Goal: Task Accomplishment & Management: Complete application form

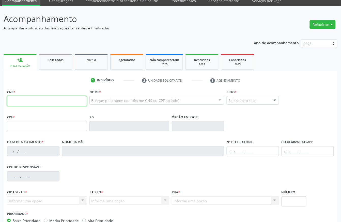
scroll to position [34, 0]
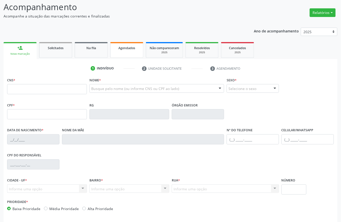
click at [122, 52] on link "Agendados" at bounding box center [126, 50] width 33 height 16
select select "8"
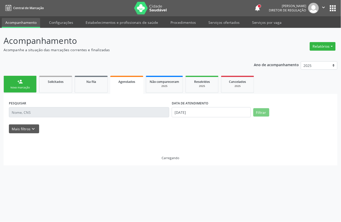
scroll to position [0, 0]
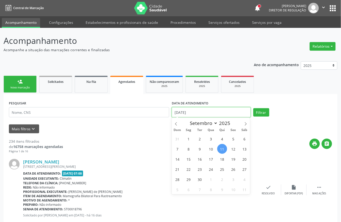
click at [207, 111] on input "11/09/2025" at bounding box center [211, 112] width 79 height 10
click at [234, 149] on span "12" at bounding box center [233, 149] width 10 height 10
type input "12/09/2025"
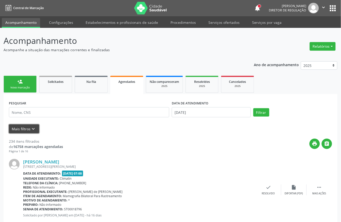
click at [32, 130] on icon "keyboard_arrow_down" at bounding box center [34, 129] width 6 height 6
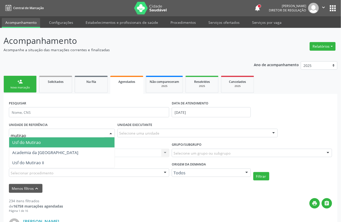
type input "mutirao"
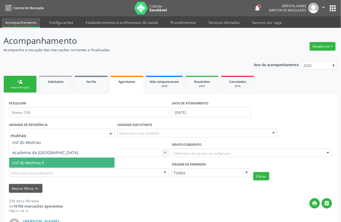
click at [32, 164] on span "Usf do Mutirao II" at bounding box center [28, 163] width 32 height 6
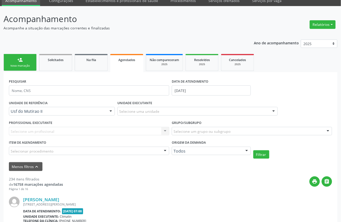
scroll to position [34, 0]
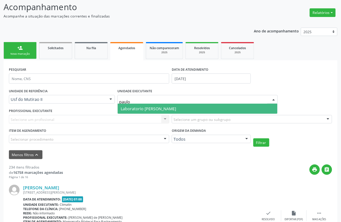
type input "paulo"
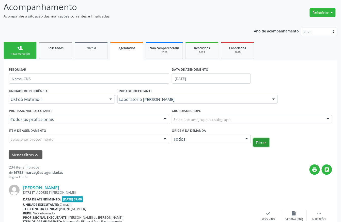
click at [268, 144] on button "Filtrar" at bounding box center [261, 143] width 16 height 9
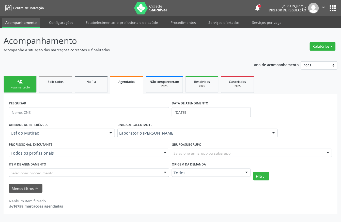
scroll to position [0, 0]
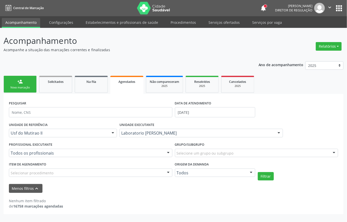
click at [28, 84] on link "person_add Nova marcação" at bounding box center [20, 84] width 33 height 17
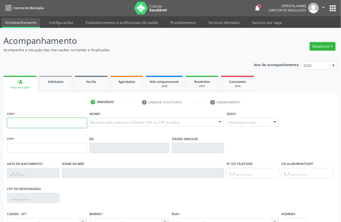
click at [35, 120] on input "text" at bounding box center [47, 123] width 80 height 10
type input "703 2016 5909 3497"
type input "035.892.714-50"
type input "25/09/1981"
type input "Damiana Ramos de Carvalho"
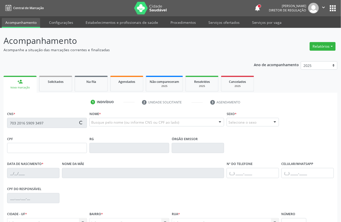
type input "(87) 99966-7642"
type input "844.085.295-91"
type input "52"
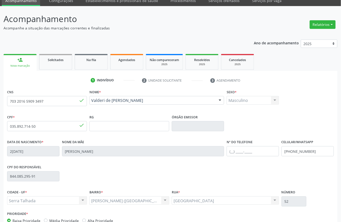
scroll to position [53, 0]
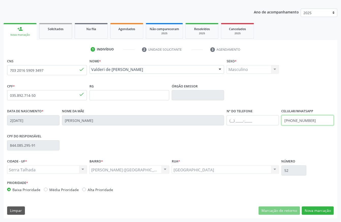
click at [302, 118] on input "(87) 99966-7642" at bounding box center [307, 121] width 52 height 10
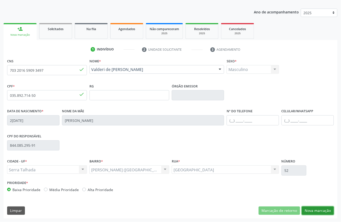
click at [322, 210] on button "Nova marcação" at bounding box center [318, 211] width 32 height 9
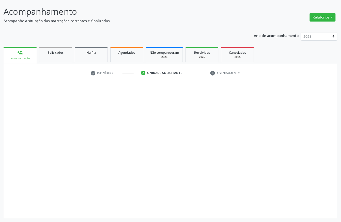
scroll to position [30, 0]
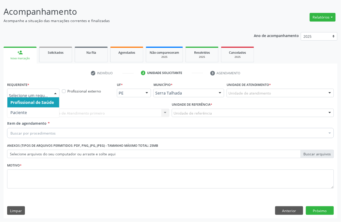
click at [30, 95] on div at bounding box center [33, 93] width 52 height 9
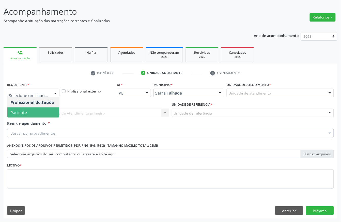
click at [30, 114] on span "Paciente" at bounding box center [33, 113] width 52 height 10
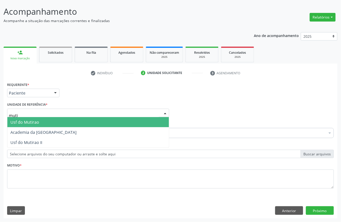
type input "mutir"
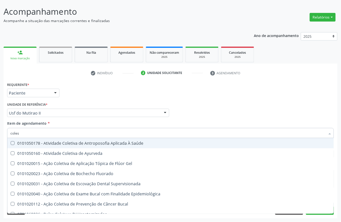
type input "colest"
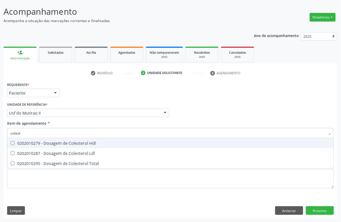
click at [28, 143] on div "0202010279 - Dosagem de Colesterol Hdl" at bounding box center [170, 143] width 320 height 4
click at [28, 147] on span "0202010279 - Dosagem de Colesterol Hdl" at bounding box center [170, 143] width 326 height 10
checkbox Hdl "false"
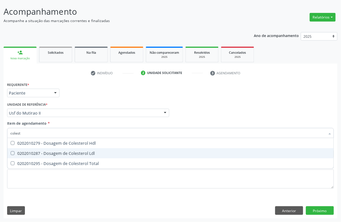
click at [28, 153] on div "0202010287 - Dosagem de Colesterol Ldl" at bounding box center [170, 154] width 320 height 4
checkbox Ldl "true"
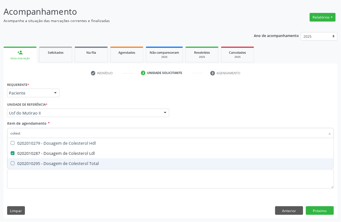
click at [28, 162] on div "0202010295 - Dosagem de Colesterol Total" at bounding box center [170, 164] width 320 height 4
checkbox Total "true"
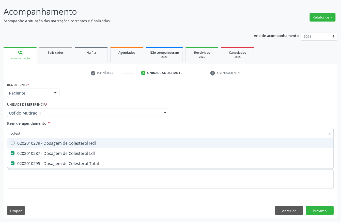
click at [30, 144] on div "0202010279 - Dosagem de Colesterol Hdl" at bounding box center [170, 143] width 320 height 4
checkbox Hdl "true"
click at [31, 135] on input "colest" at bounding box center [167, 133] width 315 height 10
type input "cr"
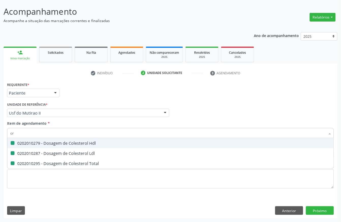
checkbox Hdl "false"
checkbox Ldl "false"
checkbox Total "false"
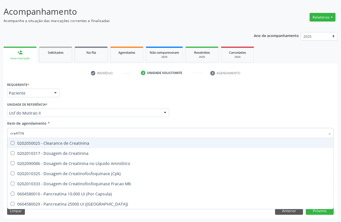
type input "creATINI"
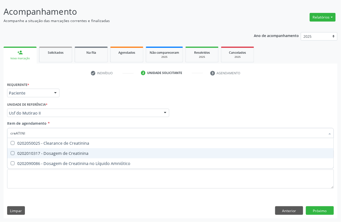
click at [30, 149] on span "0202010317 - Dosagem de Creatinina" at bounding box center [170, 154] width 326 height 10
checkbox Creatinina "true"
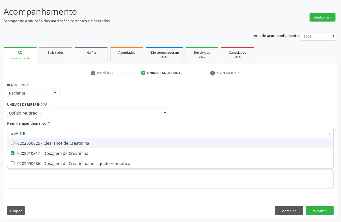
click at [30, 135] on input "creATINI" at bounding box center [167, 133] width 315 height 10
type input "TRI"
checkbox Creatinina "false"
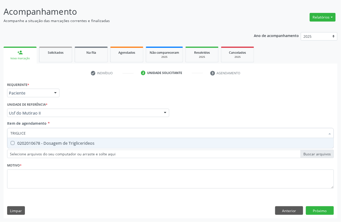
type input "TRIGLICER"
click at [29, 145] on div "0202010678 - Dosagem de Triglicerideos" at bounding box center [170, 143] width 320 height 4
checkbox Triglicerideos "true"
click at [39, 133] on input "TRIGLICER" at bounding box center [167, 133] width 315 height 10
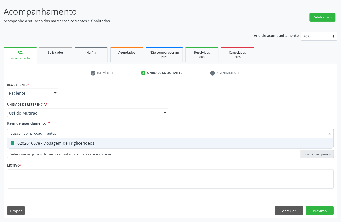
checkbox Triglicerideos "false"
type input "ANALISE DE CARA"
click at [88, 145] on div "0202050017 - Analise de Caracteres Fisicos, Elementos e Sedimento da Urina" at bounding box center [170, 143] width 320 height 4
checkbox Urina "true"
type input "ANALISE DE CARA"
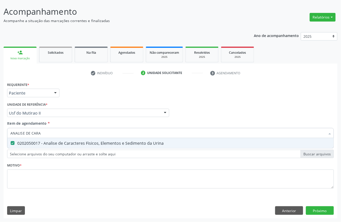
click at [43, 124] on span "Item de agendamento" at bounding box center [27, 123] width 40 height 5
click at [43, 128] on input "ANALISE DE CARA" at bounding box center [167, 133] width 315 height 10
click at [43, 130] on input "ANALISE DE CARA" at bounding box center [167, 133] width 315 height 10
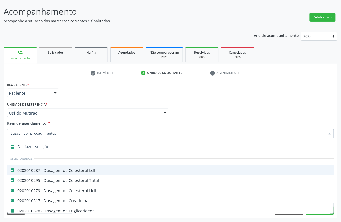
type input "U"
checkbox Hdl "false"
checkbox Creatinina "false"
checkbox Triglicerideos "false"
checkbox Urina "false"
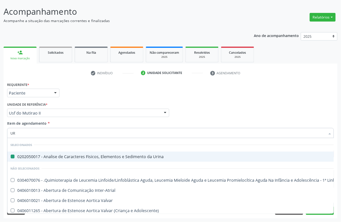
type input "URE"
checkbox Urina "false"
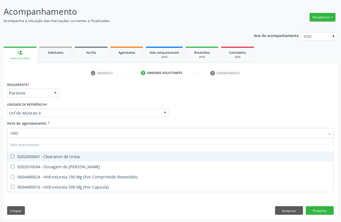
type input "UREIA"
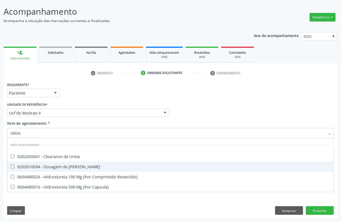
click at [39, 163] on span "0202010694 - Dosagem de [PERSON_NAME]" at bounding box center [170, 167] width 326 height 10
checkbox Ureia "true"
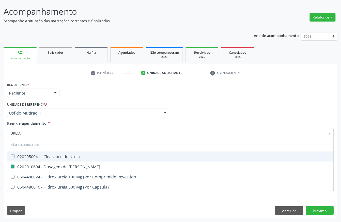
click at [34, 133] on input "UREIA" at bounding box center [167, 133] width 315 height 10
checkbox Ureia "true"
checkbox Revestido\) "true"
checkbox Capsula\) "true"
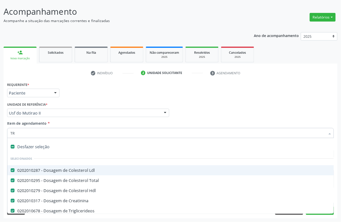
type input "TRA"
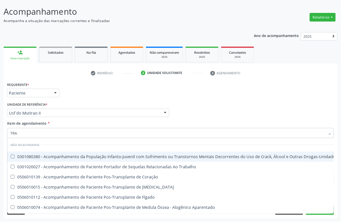
checkbox \(Uai\)\ "false"
checkbox Coração "false"
checkbox Cornea "false"
checkbox Fígado "false"
checkbox Aparentado "false"
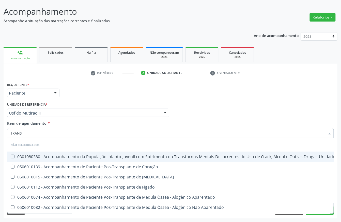
type input "TRANSA"
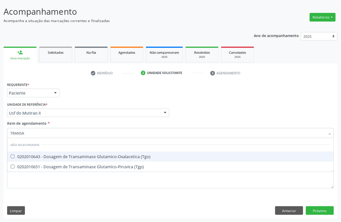
click at [33, 156] on div "0202010643 - Dosagem de Transaminase Glutamico-Oxalacetica (Tgo)" at bounding box center [170, 157] width 320 height 4
checkbox \(Tgo\) "true"
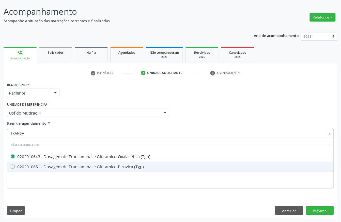
click at [28, 170] on span "0202010651 - Dosagem de Transaminase Glutamico-Piruvica (Tgp)" at bounding box center [170, 167] width 326 height 10
checkbox \(Tgp\) "true"
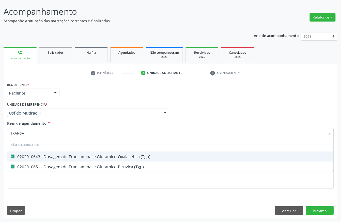
click at [33, 133] on input "TRANSA" at bounding box center [167, 133] width 315 height 10
type input "BI"
checkbox \(Tgo\) "false"
checkbox \(Tgp\) "false"
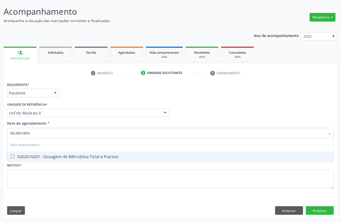
type input "BILIRRUBINA"
click at [50, 156] on div "0202010201 - Dosagem de Bilirrubina Total e Fracoes" at bounding box center [170, 157] width 320 height 4
checkbox Fracoes "true"
click at [39, 132] on input "BILIRRUBINA" at bounding box center [167, 133] width 315 height 10
click at [83, 97] on div "Requerente * Paciente Profissional de Saúde Paciente Nenhum resultado encontrad…" at bounding box center [170, 91] width 329 height 20
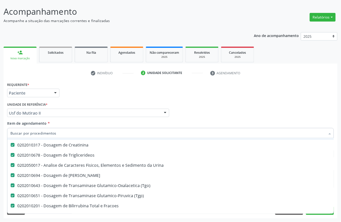
scroll to position [68, 0]
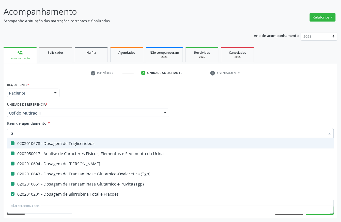
type input "GL"
checkbox Triglicerideos "false"
checkbox Urina "false"
checkbox Ureia "false"
checkbox \(Tgo\) "false"
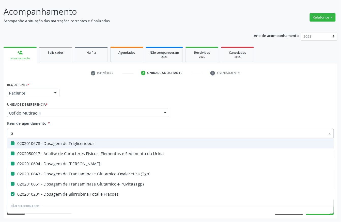
checkbox \(Tgp\) "false"
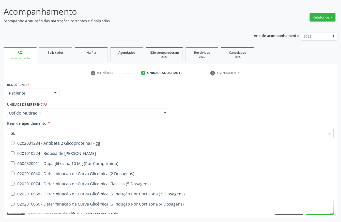
type input "GLI"
checkbox Injetável "false"
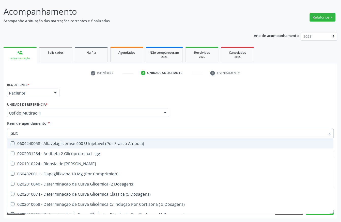
type input "GLICO"
checkbox Triglicerideos "false"
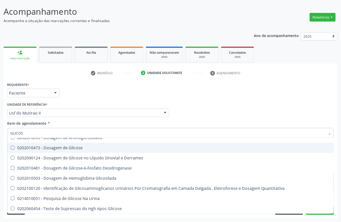
scroll to position [29, 0]
type input "GLICOSE"
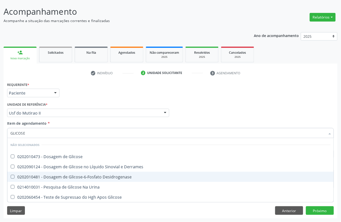
scroll to position [0, 0]
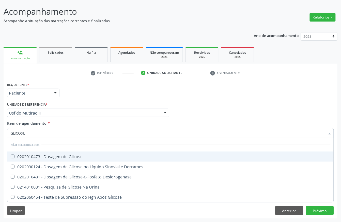
click at [75, 155] on div "0202010473 - Dosagem de Glicose" at bounding box center [170, 157] width 320 height 4
checkbox Glicose "true"
click at [94, 88] on div "Requerente * Paciente Profissional de Saúde Paciente Nenhum resultado encontrad…" at bounding box center [170, 91] width 329 height 20
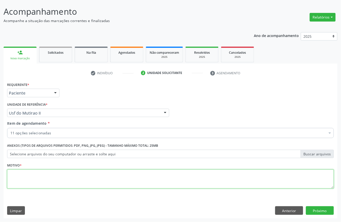
click at [51, 185] on textarea at bounding box center [170, 179] width 327 height 19
type textarea "ROTINA"
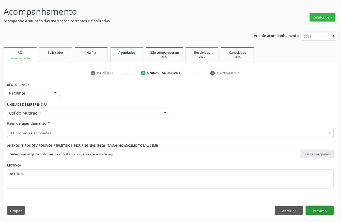
click at [325, 209] on button "Próximo" at bounding box center [320, 211] width 28 height 9
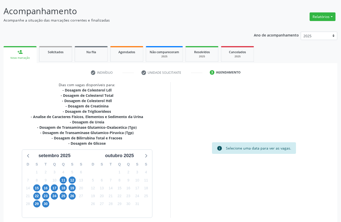
scroll to position [52, 0]
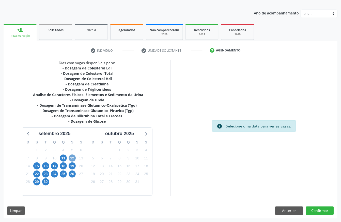
click at [74, 156] on span "12" at bounding box center [72, 158] width 7 height 7
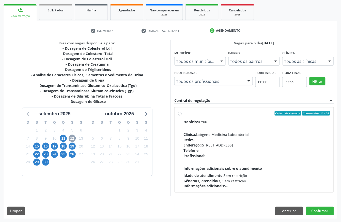
scroll to position [73, 0]
click at [72, 138] on span "12" at bounding box center [72, 138] width 7 height 7
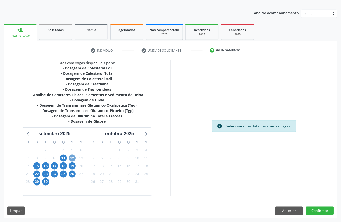
scroll to position [52, 0]
click at [298, 215] on button "Anterior" at bounding box center [289, 211] width 28 height 9
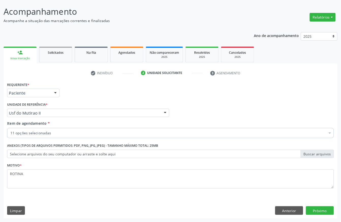
scroll to position [30, 0]
click at [326, 209] on button "Próximo" at bounding box center [320, 211] width 28 height 9
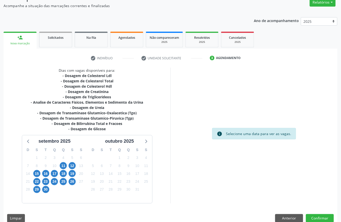
scroll to position [52, 0]
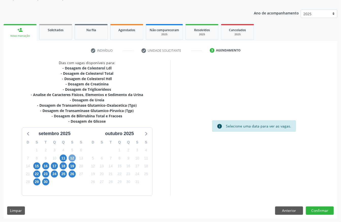
click at [72, 159] on span "12" at bounding box center [72, 158] width 7 height 7
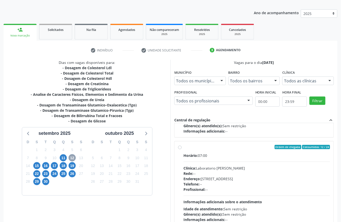
scroll to position [80, 0]
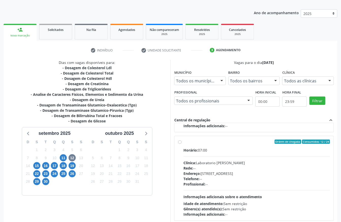
click at [253, 189] on div "Horário: 07:00 Clínica: Laboratorio Jose Paulo Terto Rede: -- Endereço: Casa, n…" at bounding box center [256, 183] width 147 height 70
click at [182, 144] on input "Ordem de chegada Consumidos: 12 / 24 Horário: 07:00 Clínica: Laboratorio Jose P…" at bounding box center [180, 142] width 4 height 5
radio input "true"
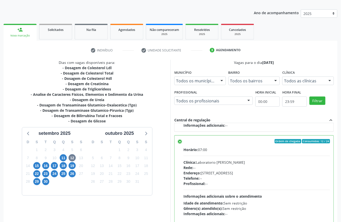
scroll to position [81, 0]
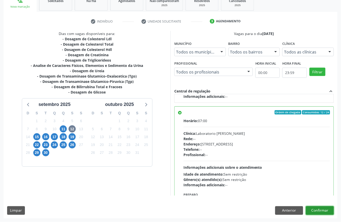
click at [324, 209] on button "Confirmar" at bounding box center [320, 211] width 28 height 9
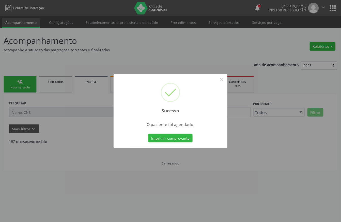
scroll to position [0, 0]
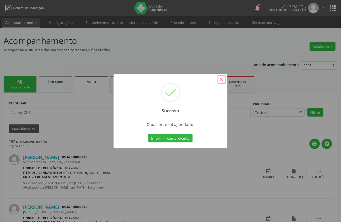
click at [223, 80] on button "×" at bounding box center [221, 79] width 9 height 9
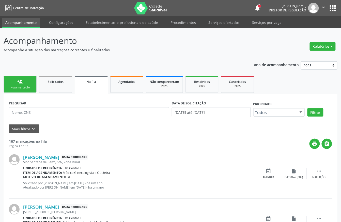
click at [34, 89] on link "person_add Nova marcação" at bounding box center [20, 84] width 33 height 17
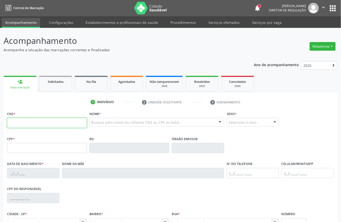
click at [44, 122] on input "text" at bounding box center [47, 123] width 80 height 10
click at [66, 123] on input "text" at bounding box center [47, 123] width 80 height 10
click at [65, 123] on input "text" at bounding box center [47, 123] width 80 height 10
click at [60, 121] on input "text" at bounding box center [47, 123] width 80 height 10
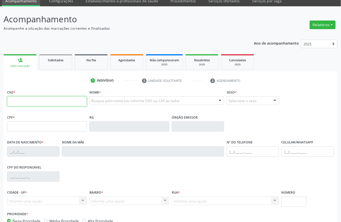
scroll to position [34, 0]
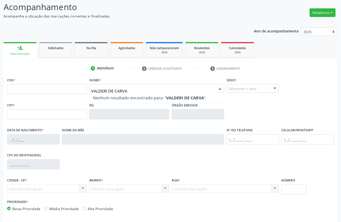
type input "VALDERI DE CARVAL"
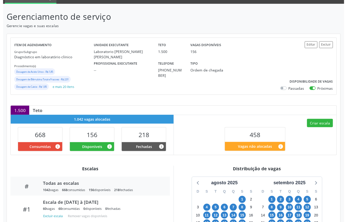
scroll to position [34, 0]
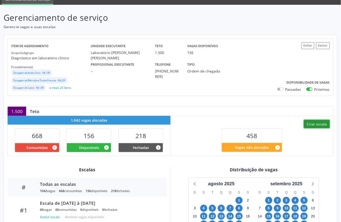
click at [320, 123] on button "Criar escala" at bounding box center [317, 124] width 26 height 9
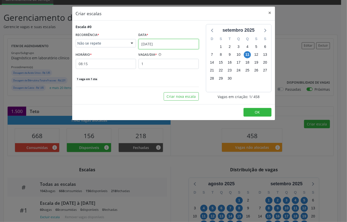
click at [170, 44] on input "11/09/2025" at bounding box center [168, 44] width 60 height 10
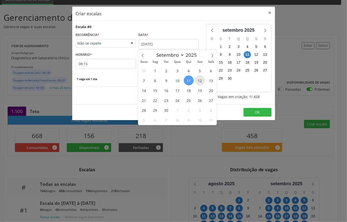
click at [200, 80] on span "12" at bounding box center [200, 81] width 10 height 10
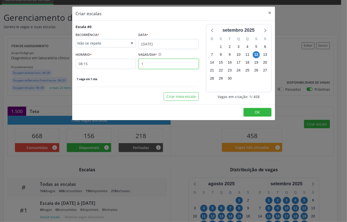
click at [156, 65] on input "1" at bounding box center [168, 64] width 60 height 10
type input "12"
click at [94, 66] on input "08:15" at bounding box center [106, 64] width 60 height 10
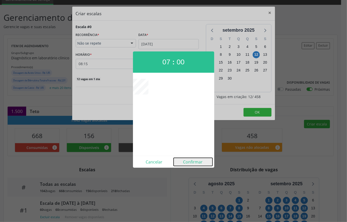
click at [198, 161] on button "Confirmar" at bounding box center [192, 162] width 39 height 8
type input "07:00"
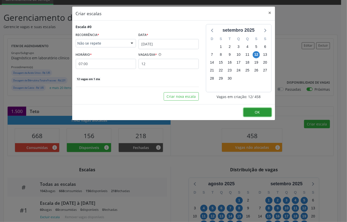
click at [262, 111] on button "OK" at bounding box center [257, 112] width 28 height 9
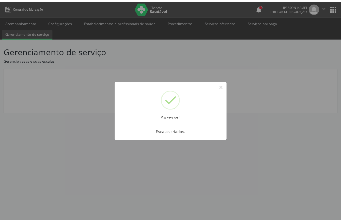
scroll to position [0, 0]
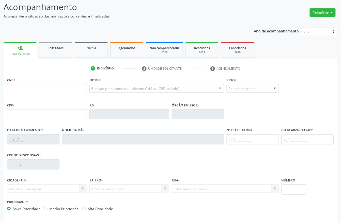
scroll to position [34, 0]
click at [76, 88] on input "text" at bounding box center [47, 89] width 80 height 10
type input "V"
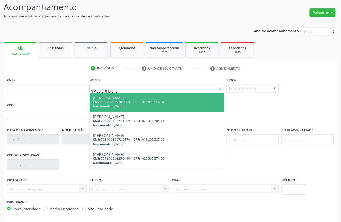
type input "VALDERI DE CD"
type input "161 2396 9278 0003"
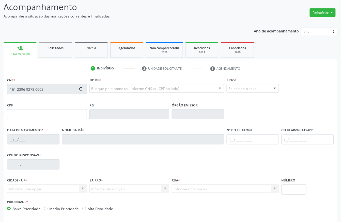
type input "376.990.914-34"
type input "28/04/1964"
type input "Espedita Pereira Mourato"
type input "(87) 3944-6064"
type input "040.508.234-70"
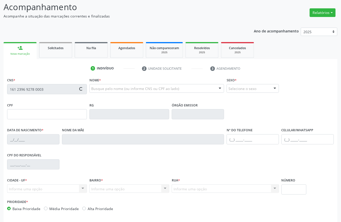
type input "S/N"
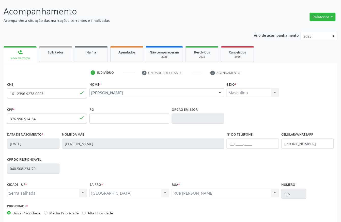
scroll to position [0, 0]
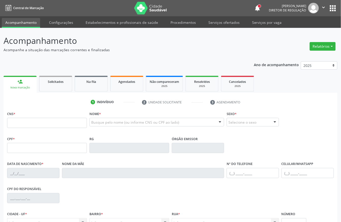
click at [87, 118] on div "CNS *" at bounding box center [47, 122] width 82 height 25
type input "VALDERI DE CARVALHO RAMOS"
click at [171, 120] on input "VALDERI DE CARVALHO RAMOS" at bounding box center [152, 125] width 122 height 10
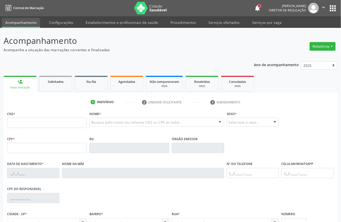
click at [130, 148] on input "text" at bounding box center [129, 148] width 80 height 10
type input "[PERSON_NAME]"
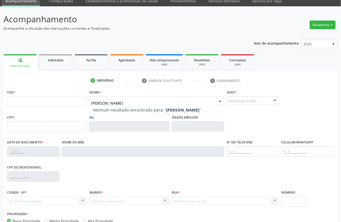
scroll to position [34, 0]
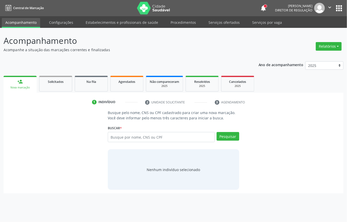
click at [170, 101] on li "2 Unidade solicitante" at bounding box center [176, 102] width 70 height 9
click at [144, 137] on input "text" at bounding box center [161, 137] width 107 height 10
type input "703201659093497"
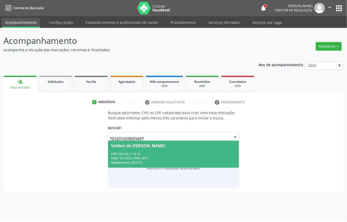
click at [171, 155] on div "CPF: 035.892.714-50" at bounding box center [173, 154] width 125 height 4
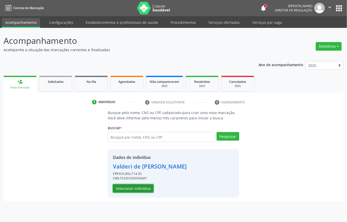
click at [134, 191] on button "Selecionar indivíduo" at bounding box center [133, 189] width 41 height 9
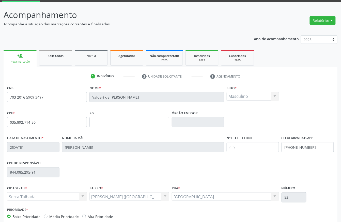
scroll to position [53, 0]
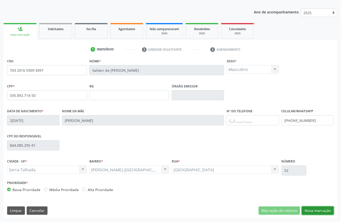
click at [322, 212] on button "Nova marcação" at bounding box center [318, 211] width 32 height 9
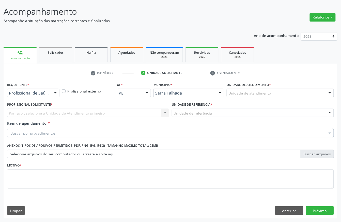
scroll to position [30, 0]
click at [38, 96] on div "Profissional de Saúde" at bounding box center [33, 93] width 52 height 9
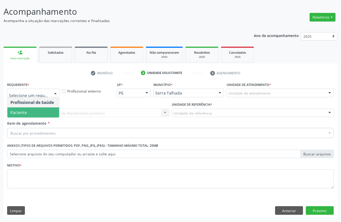
click at [31, 114] on span "Paciente" at bounding box center [33, 113] width 52 height 10
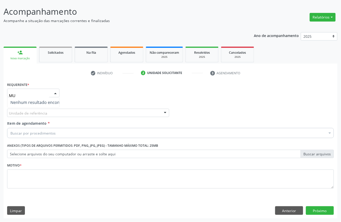
type input "M"
click at [46, 95] on div "Paciente" at bounding box center [33, 93] width 52 height 9
click at [33, 108] on span "Paciente" at bounding box center [33, 113] width 52 height 10
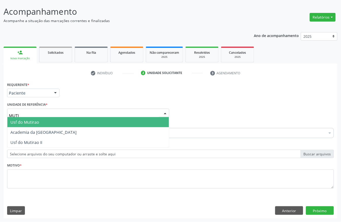
type input "MUTIR"
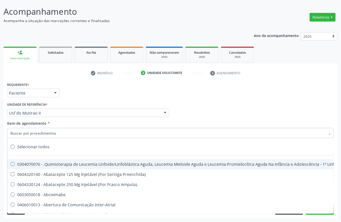
click at [135, 21] on p "Acompanhe a situação das marcações correntes e finalizadas" at bounding box center [121, 20] width 234 height 5
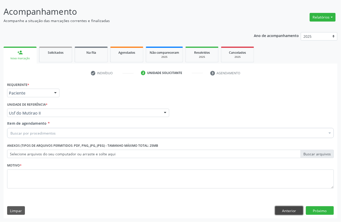
click at [295, 212] on button "Anterior" at bounding box center [289, 211] width 28 height 9
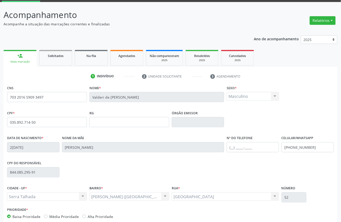
scroll to position [53, 0]
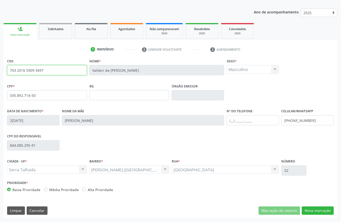
click at [29, 73] on input "703 2016 5909 3497" at bounding box center [47, 70] width 80 height 10
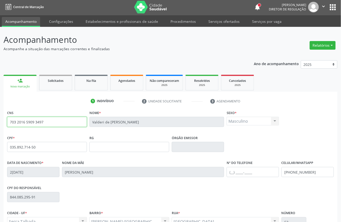
scroll to position [0, 0]
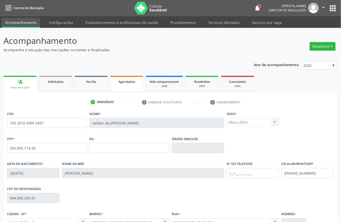
click at [127, 80] on span "Agendados" at bounding box center [126, 82] width 17 height 4
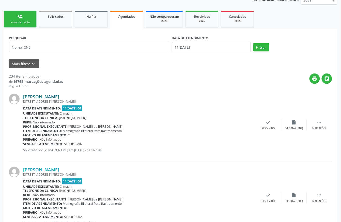
scroll to position [68, 0]
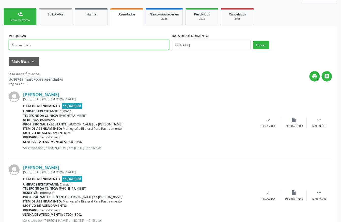
click at [46, 48] on input "text" at bounding box center [89, 45] width 160 height 10
click at [45, 45] on input "text" at bounding box center [89, 45] width 160 height 10
paste input "703 2016 5909 3497"
type input "703 2016 5909 3497"
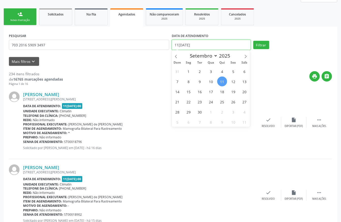
click at [227, 44] on input "11/09/2025" at bounding box center [211, 45] width 79 height 10
click at [231, 81] on span "12" at bounding box center [233, 82] width 10 height 10
type input "12/09/2025"
click at [231, 81] on span "12" at bounding box center [233, 82] width 10 height 10
click at [231, 81] on div "print " at bounding box center [197, 78] width 269 height 15
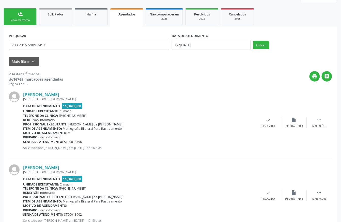
click at [264, 40] on div "PESQUISAR 703 2016 5909 3497 DATA DE ATENDIMENTO 12/09/2025 Filtrar" at bounding box center [171, 43] width 326 height 22
click at [263, 45] on button "Filtrar" at bounding box center [261, 45] width 16 height 9
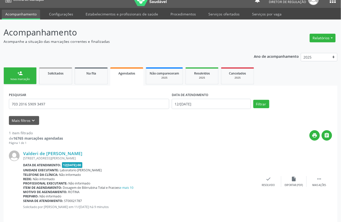
scroll to position [13, 0]
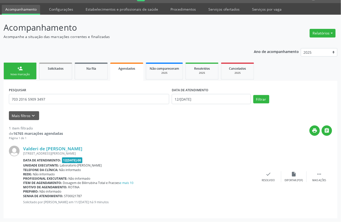
click at [26, 72] on link "person_add Nova marcação" at bounding box center [20, 71] width 33 height 17
click at [28, 72] on div "Ano de acompanhamento 2025 2024 person_add Nova marcação Solicitados Na fila Ag…" at bounding box center [171, 132] width 334 height 174
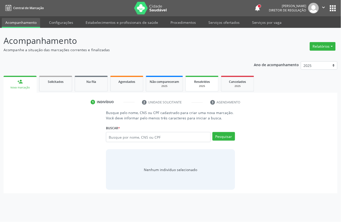
scroll to position [0, 0]
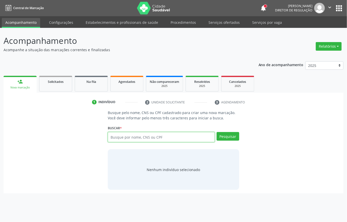
click at [152, 139] on input "text" at bounding box center [161, 137] width 107 height 10
type input "703201659093497"
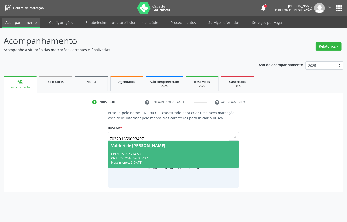
click at [149, 160] on div "CNS: 703 2016 5909 3497" at bounding box center [173, 158] width 125 height 4
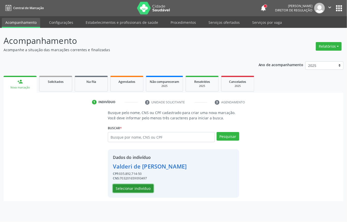
click at [132, 190] on button "Selecionar indivíduo" at bounding box center [133, 189] width 41 height 9
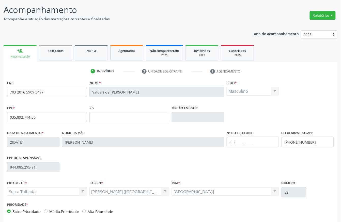
scroll to position [53, 0]
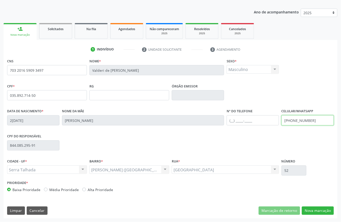
click at [293, 118] on input "(87) 99966-7642" at bounding box center [307, 121] width 52 height 10
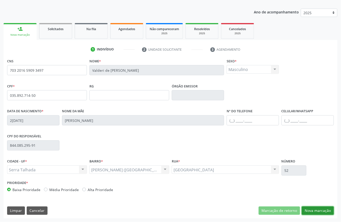
click at [317, 213] on button "Nova marcação" at bounding box center [318, 211] width 32 height 9
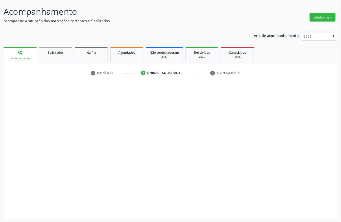
scroll to position [30, 0]
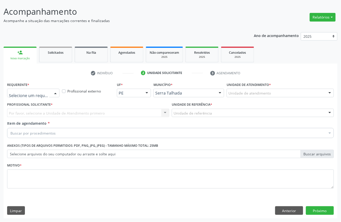
click at [33, 96] on div at bounding box center [33, 93] width 52 height 9
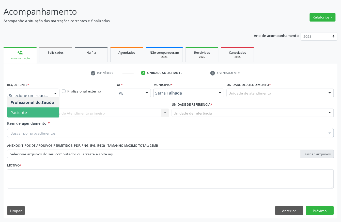
click at [32, 108] on span "Paciente" at bounding box center [33, 113] width 52 height 10
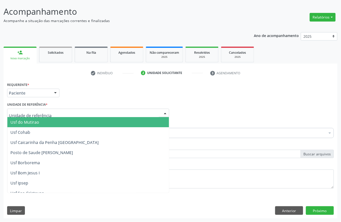
click at [32, 110] on div at bounding box center [88, 113] width 162 height 9
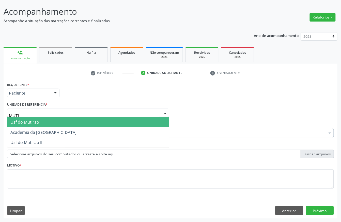
type input "MUTIR"
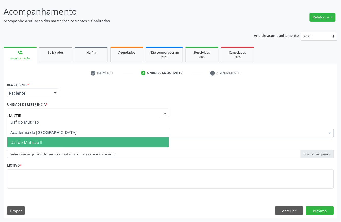
click at [30, 143] on span "Usf do Mutirao II" at bounding box center [26, 143] width 32 height 6
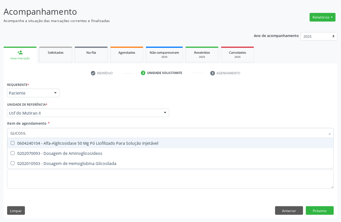
type input "GLICOSILA"
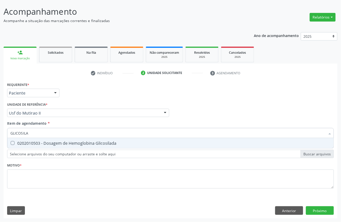
click at [42, 138] on span "0202010503 - Dosagem de Hemoglobina Glicosilada" at bounding box center [170, 143] width 326 height 10
checkbox Glicosilada "true"
click at [42, 133] on input "GLICOSILA" at bounding box center [167, 133] width 315 height 10
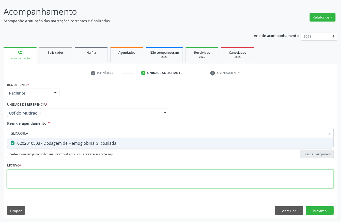
click at [40, 186] on div "Requerente * Paciente Profissional de Saúde Paciente Nenhum resultado encontrad…" at bounding box center [170, 138] width 327 height 115
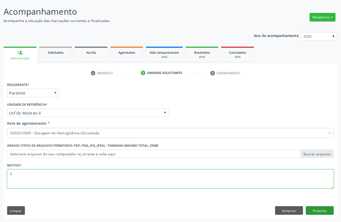
type textarea "S"
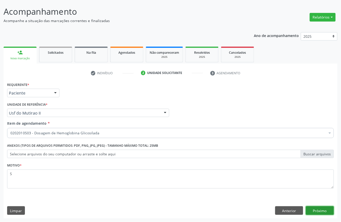
click at [326, 212] on button "Próximo" at bounding box center [320, 211] width 28 height 9
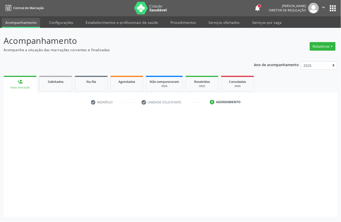
scroll to position [0, 0]
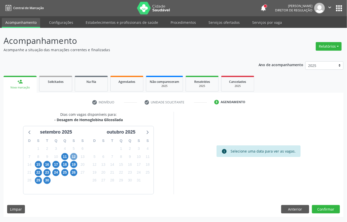
click at [75, 157] on span "12" at bounding box center [73, 156] width 7 height 7
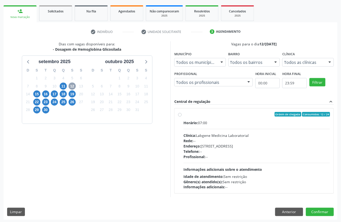
scroll to position [73, 0]
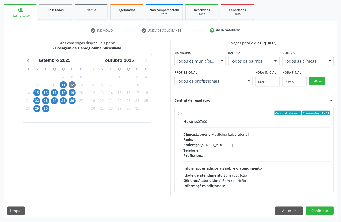
click at [220, 139] on div "Rede: --" at bounding box center [256, 139] width 147 height 5
click at [182, 116] on input "Ordem de chegada Consumidos: 12 / 24 Horário: 07:00 Clínica: Labgene Medicina L…" at bounding box center [180, 113] width 4 height 5
radio input "true"
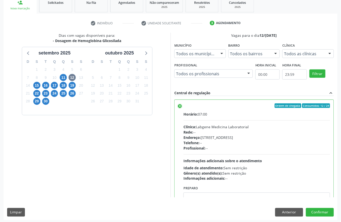
scroll to position [81, 0]
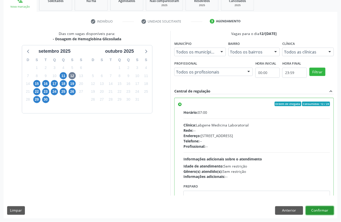
click at [327, 212] on button "Confirmar" at bounding box center [320, 211] width 28 height 9
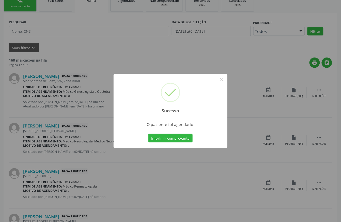
scroll to position [0, 0]
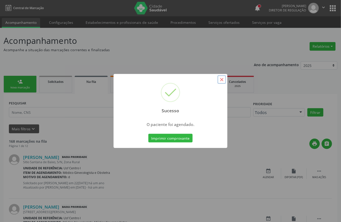
click at [222, 76] on button "×" at bounding box center [221, 79] width 9 height 9
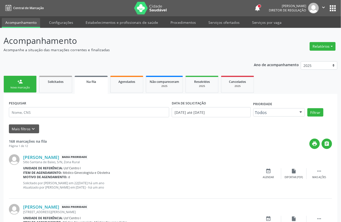
click at [7, 88] on link "person_add Nova marcação" at bounding box center [20, 84] width 33 height 17
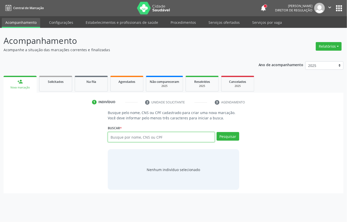
click at [162, 138] on input "text" at bounding box center [161, 137] width 107 height 10
type input "898005107597892"
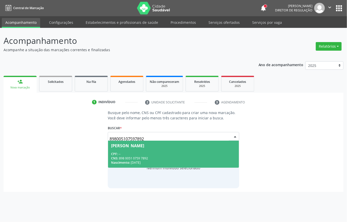
click at [153, 159] on div "CNS: 898 0051 0759 7892" at bounding box center [173, 158] width 125 height 4
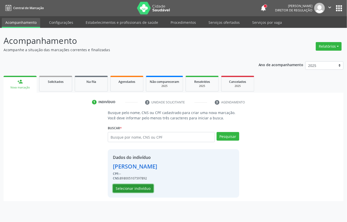
click at [127, 188] on button "Selecionar indivíduo" at bounding box center [133, 189] width 41 height 9
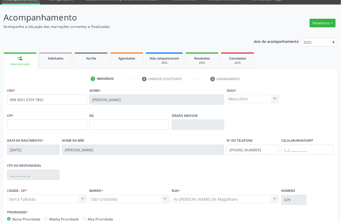
scroll to position [53, 0]
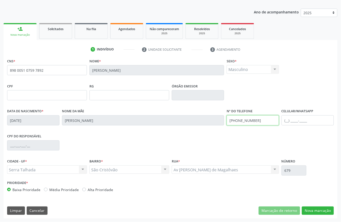
click at [249, 119] on input "(87) 99636-4143" at bounding box center [253, 121] width 52 height 10
click at [313, 206] on div "CNS * 898 0051 0759 7892 Nome * Nycollas Rhavy Oliveira Santos Sexo * Masculino…" at bounding box center [171, 137] width 334 height 161
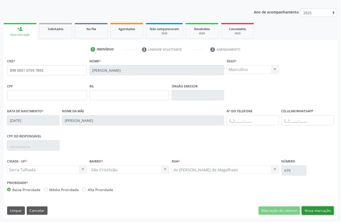
click at [313, 207] on button "Nova marcação" at bounding box center [318, 211] width 32 height 9
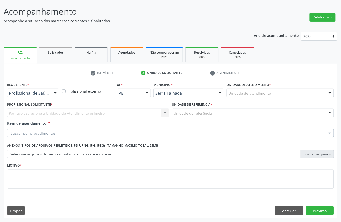
scroll to position [30, 0]
click at [42, 96] on div at bounding box center [33, 93] width 52 height 9
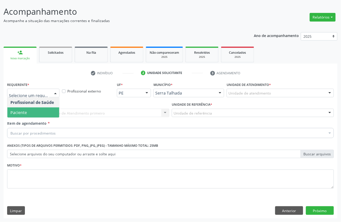
click at [43, 111] on span "Paciente" at bounding box center [33, 113] width 52 height 10
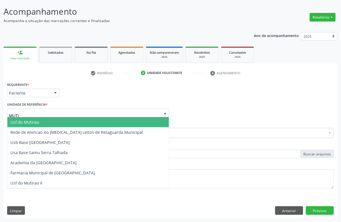
type input "MUTIR"
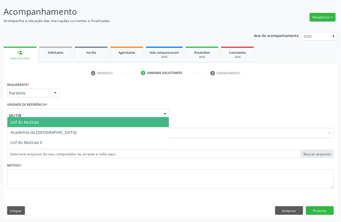
click at [46, 141] on span "Usf do Mutirao II" at bounding box center [87, 143] width 161 height 10
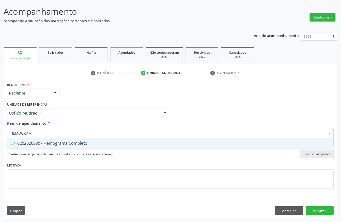
type input "HEMOGRAMA"
click at [57, 145] on div "0202020380 - Hemograma Completo" at bounding box center [170, 143] width 320 height 4
checkbox Completo "true"
click at [46, 133] on input "HEMOGRAMA" at bounding box center [167, 133] width 315 height 10
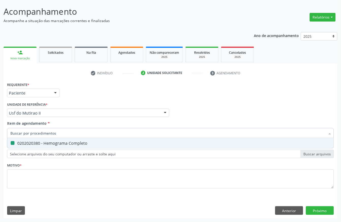
checkbox Completo "false"
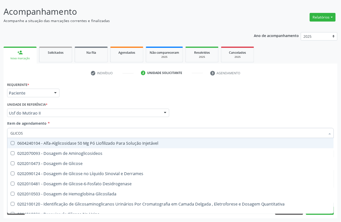
type input "GLICOSE"
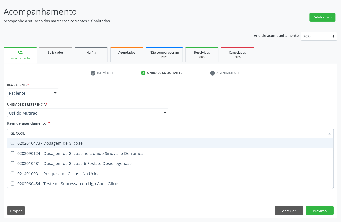
click at [52, 141] on div "0202010473 - Dosagem de Glicose" at bounding box center [170, 143] width 320 height 4
checkbox Glicose "true"
click at [51, 136] on input "GLICOSE" at bounding box center [167, 133] width 315 height 10
checkbox Glicose "false"
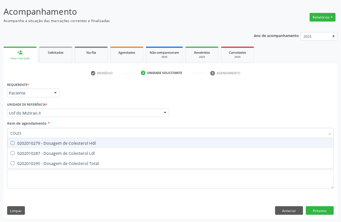
type input "COLEST"
click at [45, 145] on div "0202010279 - Dosagem de Colesterol Hdl" at bounding box center [170, 143] width 320 height 4
checkbox Hdl "true"
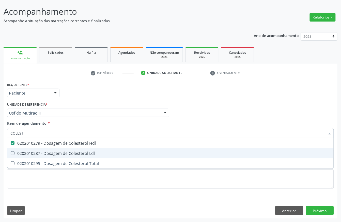
click at [45, 152] on div "0202010287 - Dosagem de Colesterol Ldl" at bounding box center [170, 154] width 320 height 4
checkbox Ldl "true"
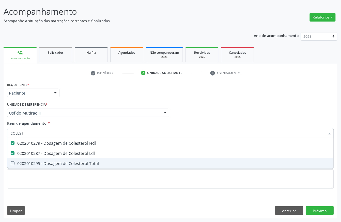
click at [45, 162] on div "0202010295 - Dosagem de Colesterol Total" at bounding box center [170, 164] width 320 height 4
checkbox Total "true"
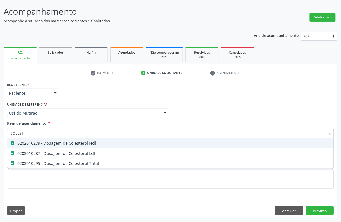
click at [37, 129] on input "COLEST" at bounding box center [167, 133] width 315 height 10
checkbox Hdl "false"
checkbox Ldl "false"
checkbox Total "false"
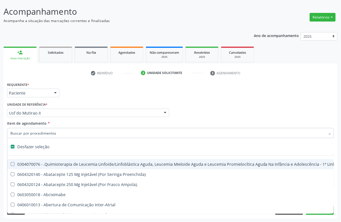
click at [47, 132] on input "Item de agendamento *" at bounding box center [167, 133] width 315 height 10
type input "HE"
checkbox Quadril "true"
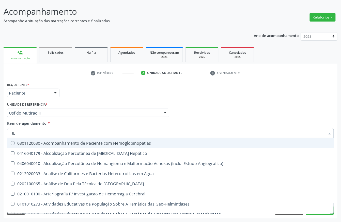
type input "HEM"
checkbox II "true"
checkbox Completo "false"
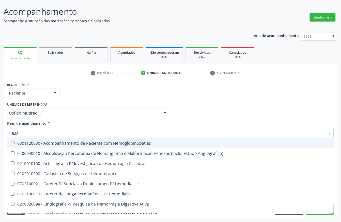
type input "HEMO"
checkbox Retro-Retal "true"
checkbox Completo "false"
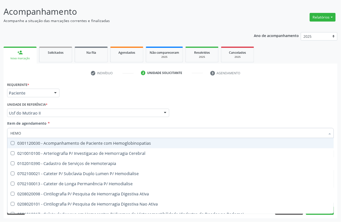
type input "HEMOG"
checkbox Carboxi-Hemoglobina "true"
type input "HEMOGR"
checkbox Hemoglobinopatias "true"
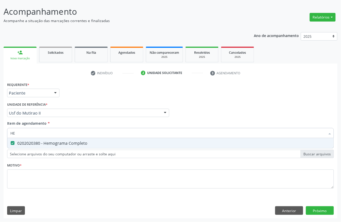
type input "H"
checkbox Completo "false"
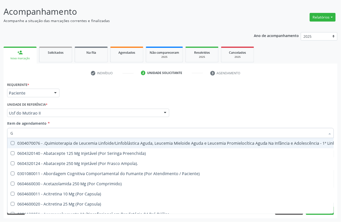
type input "GL"
checkbox Oftalmológica "true"
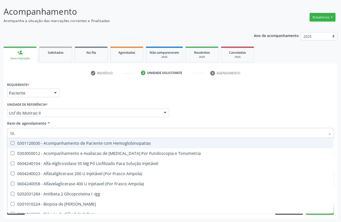
type input "GLI"
checkbox \(Confirmatorio\) "true"
type input "GLIC"
checkbox Campimetria\) "true"
checkbox \(Confirmatorio\) "false"
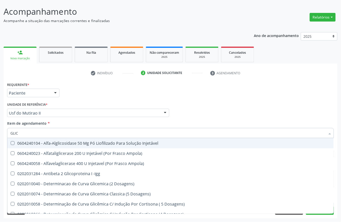
type input "GLICO"
checkbox Dosagens\) "true"
checkbox Glicose "false"
type input "GLICOS"
checkbox Ampola\) "true"
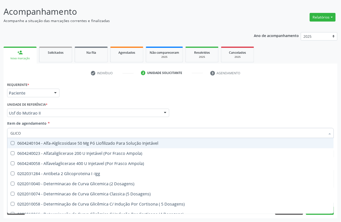
checkbox Dosagens\) "false"
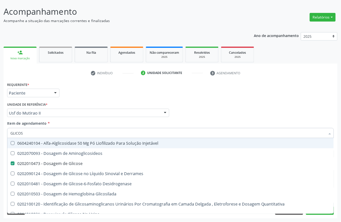
type input "GLICOSE"
checkbox Injetável "true"
checkbox Glicose "false"
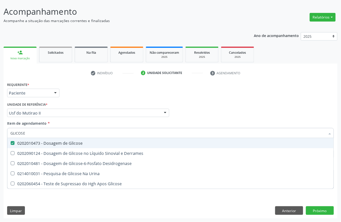
type input "GLICOS"
checkbox Glicose "false"
checkbox Desidrogenase "true"
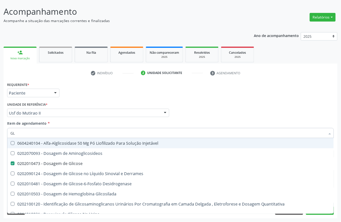
type input "G"
checkbox Glicose "false"
checkbox Glicosilada "false"
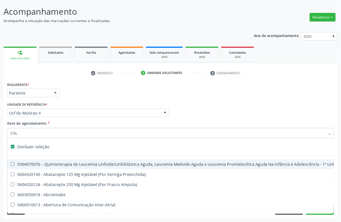
type input "COLE"
checkbox Aparentado "true"
checkbox Autogênico "true"
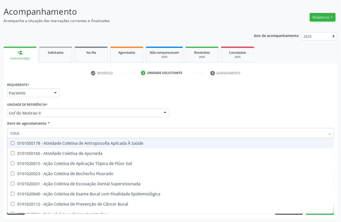
type input "COLES"
checkbox Saúde "true"
checkbox Ayurveda "true"
checkbox Gel "true"
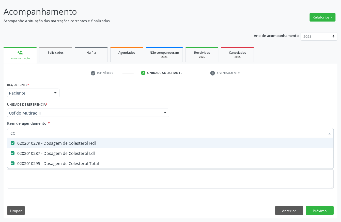
type input "C"
checkbox Hdl "false"
checkbox Ldl "false"
checkbox Total "false"
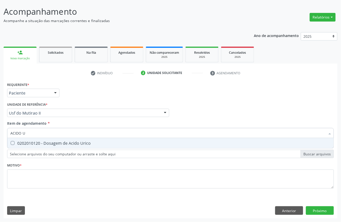
type input "ACIDO UR"
click at [54, 147] on span "0202010120 - Dosagem de Acido Urico" at bounding box center [170, 143] width 326 height 10
checkbox Urico "true"
click at [34, 130] on input "ACIDO UR" at bounding box center [167, 133] width 315 height 10
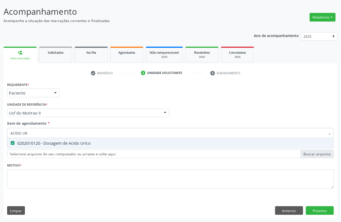
click at [34, 130] on input "ACIDO UR" at bounding box center [167, 133] width 315 height 10
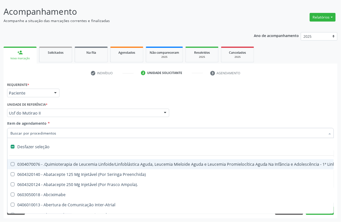
checkbox Manutenção "false"
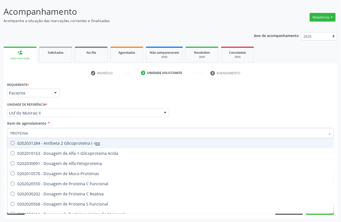
type input "PROTEINA C"
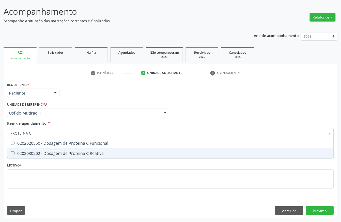
click at [39, 155] on div "0202030202 - Dosagem de Proteina C Reativa" at bounding box center [170, 154] width 320 height 4
checkbox Reativa "true"
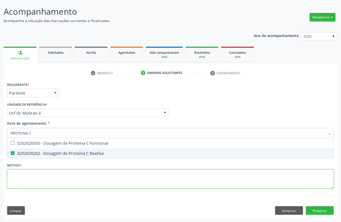
click at [25, 182] on div "Requerente * Paciente Profissional de Saúde Paciente Nenhum resultado encontrad…" at bounding box center [170, 138] width 327 height 115
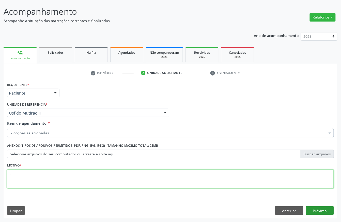
type textarea "."
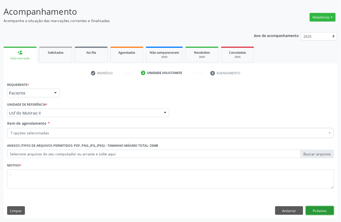
click at [327, 209] on button "Próximo" at bounding box center [320, 211] width 28 height 9
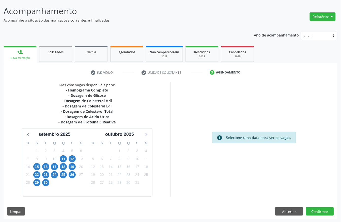
click at [76, 158] on div "12" at bounding box center [72, 159] width 9 height 8
click at [74, 158] on span "12" at bounding box center [72, 159] width 7 height 7
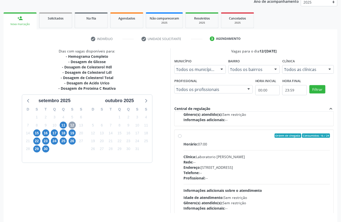
scroll to position [80, 0]
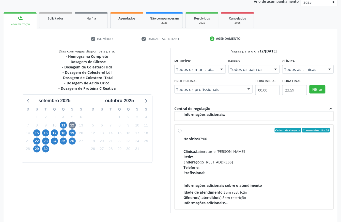
click at [246, 154] on div "Clínica: Laboratorio Jose Paulo Terto" at bounding box center [256, 151] width 147 height 5
click at [182, 133] on input "Ordem de chegada Consumidos: 16 / 24 Horário: 07:00 Clínica: Laboratorio Jose P…" at bounding box center [180, 130] width 4 height 5
radio input "true"
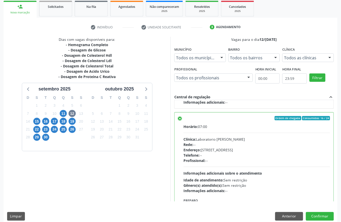
scroll to position [81, 0]
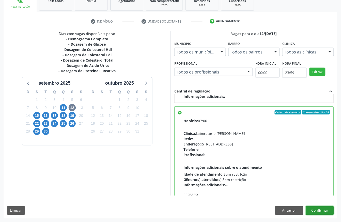
click at [325, 212] on button "Confirmar" at bounding box center [320, 211] width 28 height 9
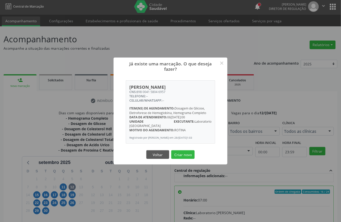
scroll to position [0, 0]
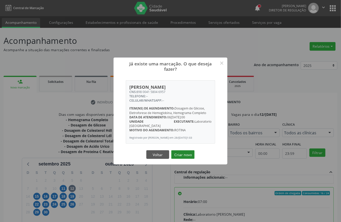
click at [180, 152] on button "Criar novo" at bounding box center [182, 155] width 23 height 9
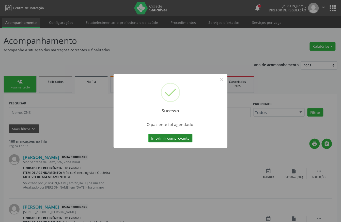
click at [184, 140] on button "Imprimir comprovante" at bounding box center [170, 138] width 44 height 9
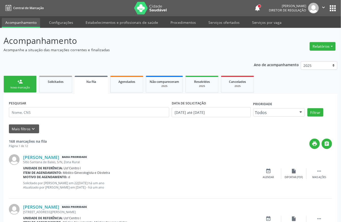
click at [27, 87] on div "Nova marcação" at bounding box center [19, 88] width 25 height 4
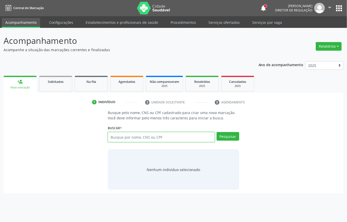
click at [150, 140] on input "text" at bounding box center [161, 137] width 107 height 10
type input "209136022260006"
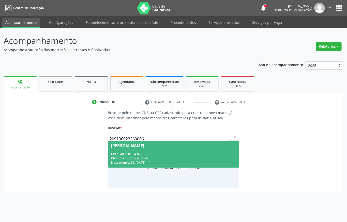
click at [126, 138] on input "209136022260006" at bounding box center [168, 139] width 119 height 10
click at [126, 151] on span "Giselda Maria de Lima CPF: 340.690.034-87 CNS: 209 1360 2226 0006 Nascimento: 1…" at bounding box center [173, 154] width 131 height 27
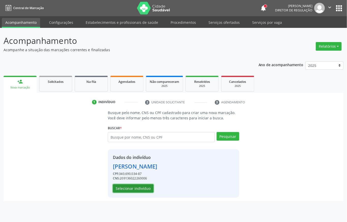
click at [130, 188] on button "Selecionar indivíduo" at bounding box center [133, 189] width 41 height 9
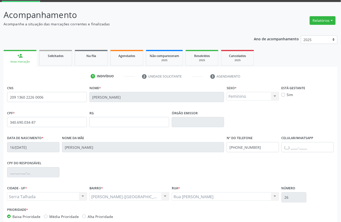
scroll to position [53, 0]
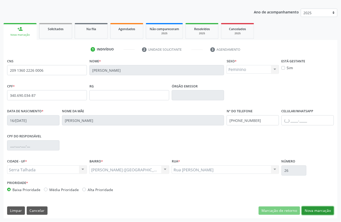
click at [320, 211] on button "Nova marcação" at bounding box center [318, 211] width 32 height 9
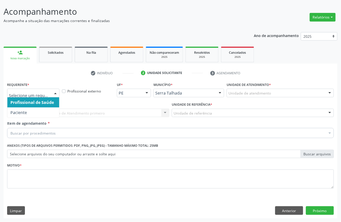
click at [41, 90] on div at bounding box center [33, 93] width 52 height 9
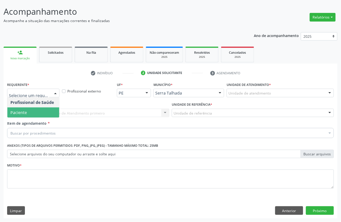
click at [36, 108] on span "Paciente" at bounding box center [33, 113] width 52 height 10
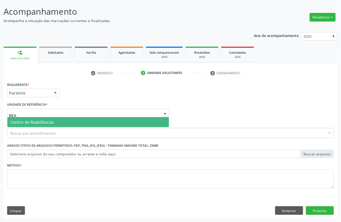
type input "REA"
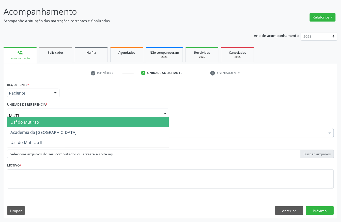
type input "MUTIR"
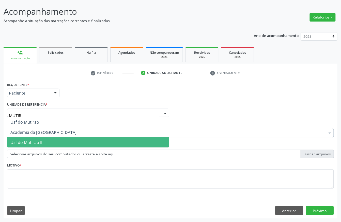
click at [39, 142] on span "Usf do Mutirao II" at bounding box center [26, 143] width 32 height 6
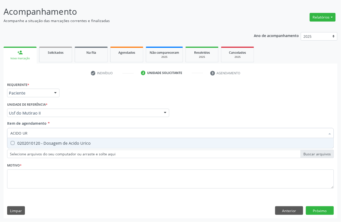
type input "ACIDO URI"
click at [55, 145] on div "0202010120 - Dosagem de Acido Urico" at bounding box center [170, 143] width 320 height 4
checkbox Urico "true"
click at [43, 130] on input "ACIDO URI" at bounding box center [167, 133] width 315 height 10
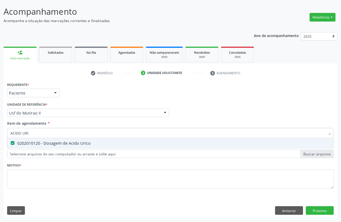
click at [43, 130] on input "ACIDO URI" at bounding box center [167, 133] width 315 height 10
checkbox Urico "false"
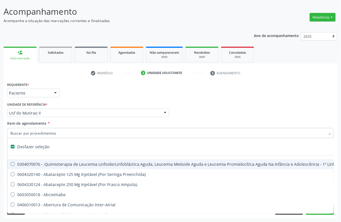
type input "U"
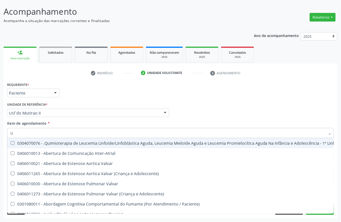
checkbox Urico "true"
type input "UREI"
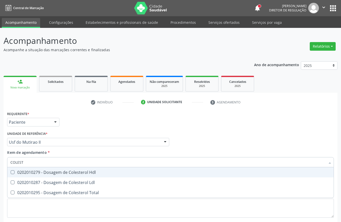
scroll to position [30, 0]
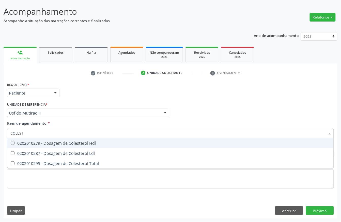
click at [34, 141] on div "0202010279 - Dosagem de Colesterol Hdl" at bounding box center [170, 143] width 320 height 4
checkbox Hdl "true"
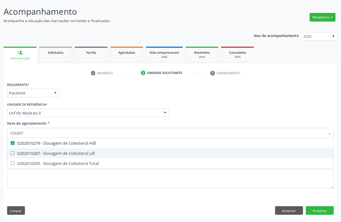
click at [32, 155] on div "0202010287 - Dosagem de Colesterol Ldl" at bounding box center [170, 154] width 320 height 4
checkbox Ldl "true"
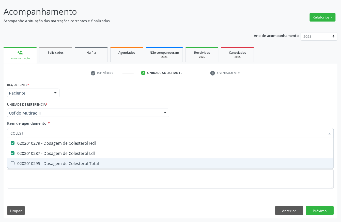
click at [32, 165] on div "0202010295 - Dosagem de Colesterol Total" at bounding box center [170, 164] width 320 height 4
checkbox Total "true"
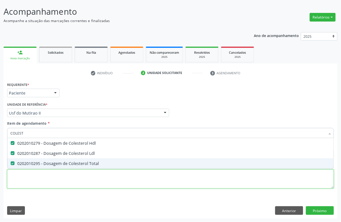
click at [34, 184] on div "Requerente * Paciente Profissional de Saúde Paciente Nenhum resultado encontrad…" at bounding box center [170, 138] width 327 height 115
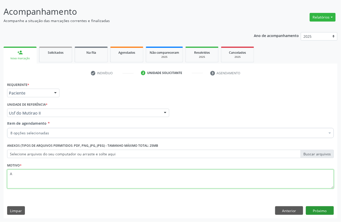
type textarea "A"
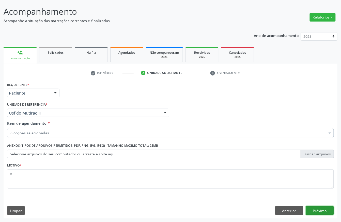
click at [323, 213] on button "Próximo" at bounding box center [320, 211] width 28 height 9
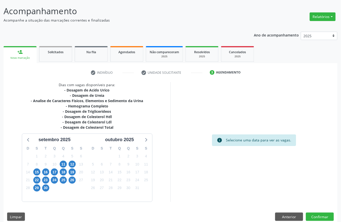
scroll to position [36, 0]
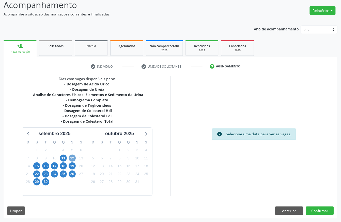
click at [72, 160] on span "12" at bounding box center [72, 158] width 7 height 7
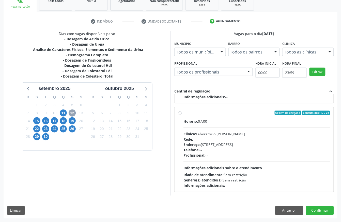
scroll to position [80, 0]
click at [248, 158] on div "Profissional: --" at bounding box center [256, 155] width 147 height 5
click at [182, 116] on input "Ordem de chegada Consumidos: 17 / 24 Horário: 07:00 Clínica: Laboratorio Jose P…" at bounding box center [180, 113] width 4 height 5
radio input "true"
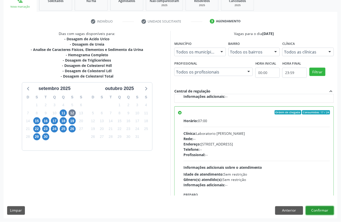
click at [315, 211] on button "Confirmar" at bounding box center [320, 211] width 28 height 9
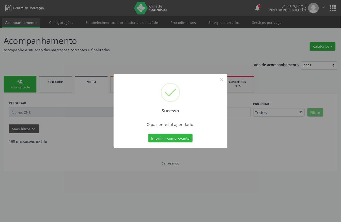
scroll to position [0, 0]
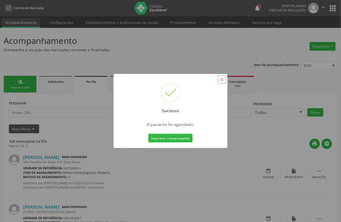
click at [220, 82] on button "×" at bounding box center [221, 79] width 9 height 9
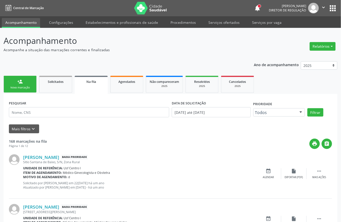
click at [18, 87] on div "Nova marcação" at bounding box center [19, 88] width 25 height 4
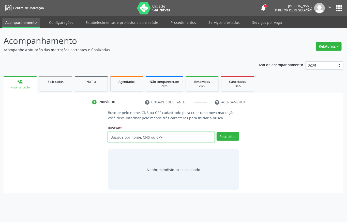
click at [150, 135] on input "text" at bounding box center [161, 137] width 107 height 10
type input "10347148484"
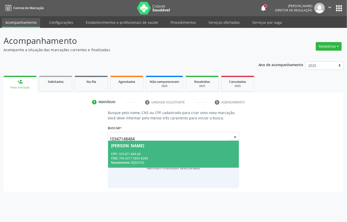
click at [169, 157] on div "CNS: 704 2017 5695 8284" at bounding box center [173, 158] width 125 height 4
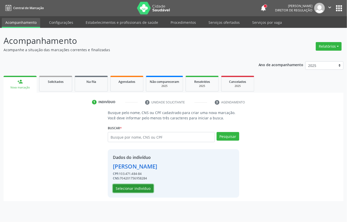
click at [143, 187] on button "Selecionar indivíduo" at bounding box center [133, 189] width 41 height 9
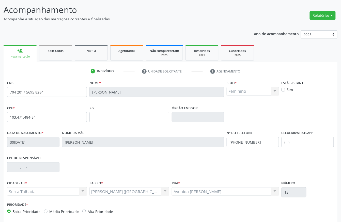
scroll to position [53, 0]
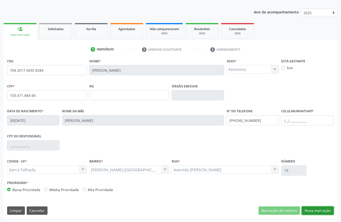
click at [319, 214] on button "Nova marcação" at bounding box center [318, 211] width 32 height 9
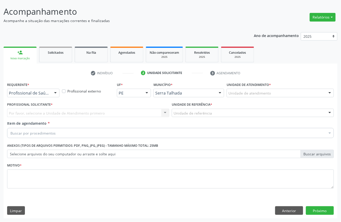
scroll to position [30, 0]
click at [287, 214] on button "Anterior" at bounding box center [289, 211] width 28 height 9
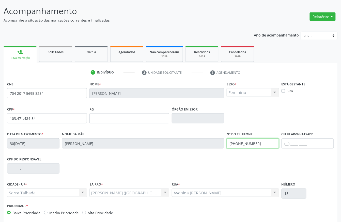
click at [243, 141] on input "(87) 98133-3022" at bounding box center [253, 144] width 52 height 10
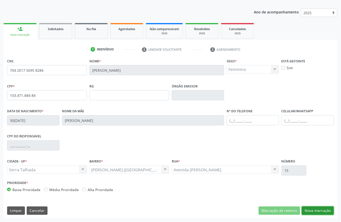
click at [315, 212] on button "Nova marcação" at bounding box center [318, 211] width 32 height 9
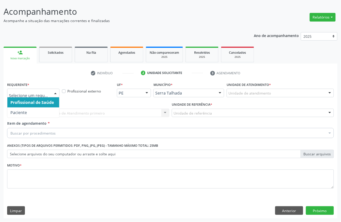
click at [23, 89] on div at bounding box center [33, 93] width 52 height 9
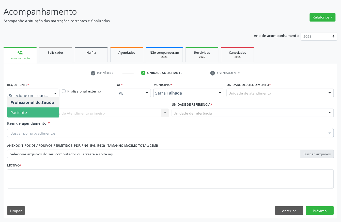
click at [22, 110] on span "Paciente" at bounding box center [18, 113] width 17 height 6
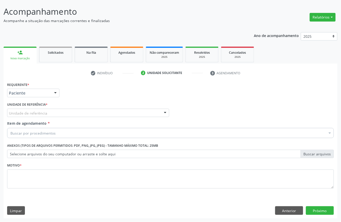
click at [22, 110] on div "Unidade de referência" at bounding box center [88, 113] width 162 height 9
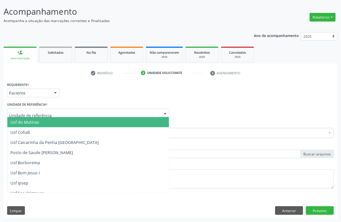
type input "r"
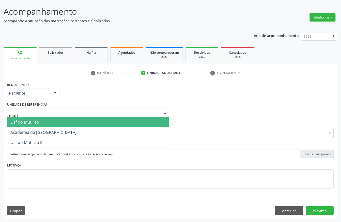
type input "mutir"
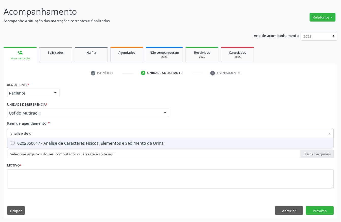
type input "analise de ca"
click at [30, 142] on div "0202050017 - Analise de Caracteres Fisicos, Elementos e Sedimento da Urina" at bounding box center [170, 143] width 320 height 4
checkbox Urina "true"
click at [31, 136] on input "analise de ca" at bounding box center [167, 133] width 315 height 10
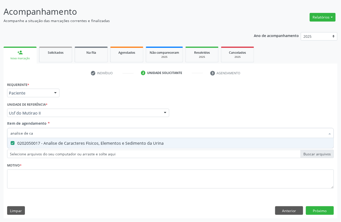
click at [31, 136] on input "analise de ca" at bounding box center [167, 133] width 315 height 10
checkbox Urina "false"
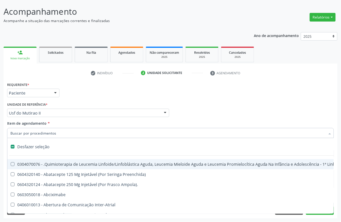
type input "g"
checkbox Urina "false"
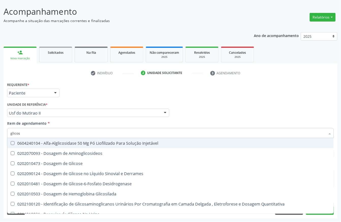
type input "glicose"
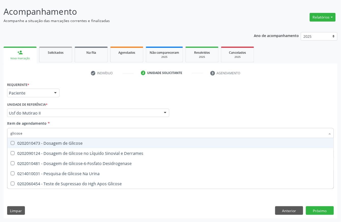
click at [35, 142] on div "0202010473 - Dosagem de Glicose" at bounding box center [170, 143] width 320 height 4
checkbox Glicose "true"
click at [35, 133] on input "glicose" at bounding box center [167, 133] width 315 height 10
checkbox Glicose "false"
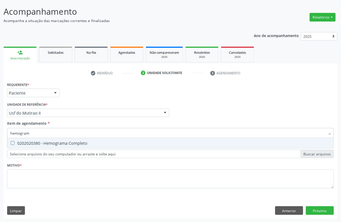
type input "hemograma"
click at [32, 147] on span "0202020380 - Hemograma Completo" at bounding box center [170, 143] width 326 height 10
click at [39, 139] on span "0202020380 - Hemograma Completo" at bounding box center [170, 143] width 326 height 10
click at [39, 136] on input "hemograma" at bounding box center [167, 133] width 315 height 10
click at [38, 139] on span "0202020380 - Hemograma Completo" at bounding box center [170, 143] width 326 height 10
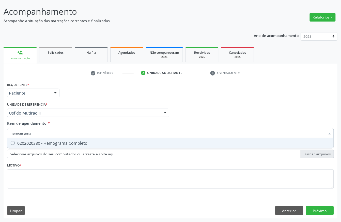
checkbox Completo "true"
click at [38, 134] on input "hemograma" at bounding box center [167, 133] width 315 height 10
checkbox Completo "false"
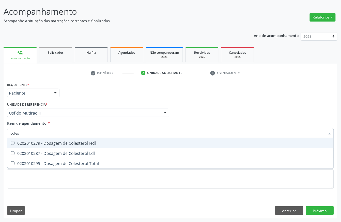
type input "colest"
click at [38, 140] on span "0202010279 - Dosagem de Colesterol Hdl" at bounding box center [170, 143] width 326 height 10
checkbox Hdl "true"
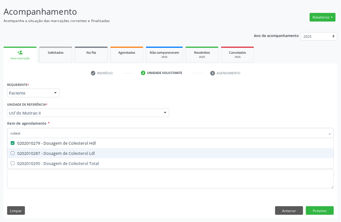
click at [28, 152] on div "0202010287 - Dosagem de Colesterol Ldl" at bounding box center [170, 154] width 320 height 4
click at [27, 158] on span "0202010287 - Dosagem de Colesterol Ldl" at bounding box center [170, 154] width 326 height 10
click at [27, 155] on div "0202010287 - Dosagem de Colesterol Ldl" at bounding box center [170, 154] width 320 height 4
checkbox Ldl "true"
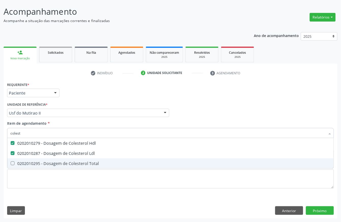
click at [26, 162] on div "0202010295 - Dosagem de Colesterol Total" at bounding box center [170, 164] width 320 height 4
checkbox Total "true"
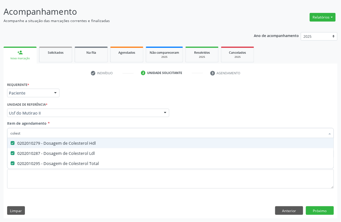
click at [33, 137] on input "colest" at bounding box center [167, 133] width 315 height 10
checkbox Hdl "false"
checkbox Ldl "false"
checkbox Total "false"
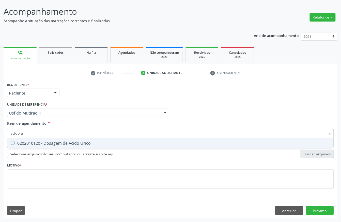
type input "acido ur"
click at [31, 143] on div "0202010120 - Dosagem de Acido Urico" at bounding box center [170, 143] width 320 height 4
checkbox Urico "true"
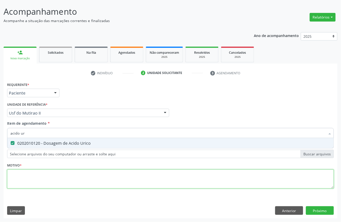
click at [23, 178] on div "Requerente * Paciente Profissional de Saúde Paciente Nenhum resultado encontrad…" at bounding box center [170, 138] width 327 height 115
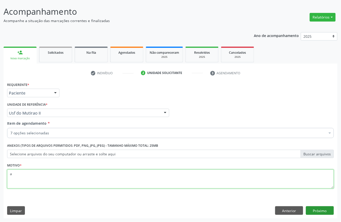
type textarea "a"
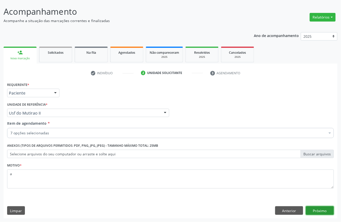
click at [328, 212] on button "Próximo" at bounding box center [320, 211] width 28 height 9
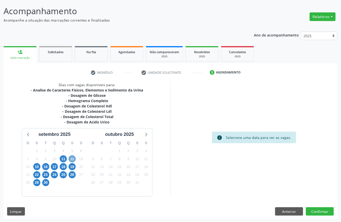
click at [72, 159] on span "12" at bounding box center [72, 159] width 7 height 7
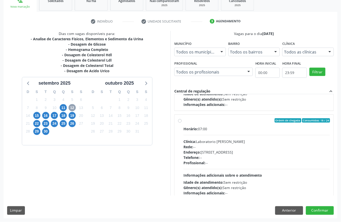
scroll to position [80, 0]
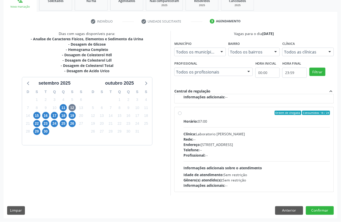
click at [253, 163] on div "Horário: 07:00 Clínica: Laboratorio Jose Paulo Terto Rede: -- Endereço: Casa, n…" at bounding box center [256, 154] width 147 height 70
click at [182, 116] on input "Ordem de chegada Consumidos: 18 / 24 Horário: 07:00 Clínica: Laboratorio Jose P…" at bounding box center [180, 113] width 4 height 5
radio input "true"
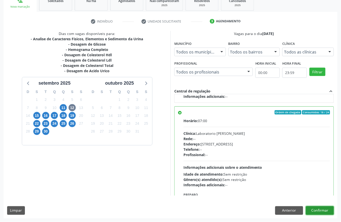
click at [319, 210] on button "Confirmar" at bounding box center [320, 211] width 28 height 9
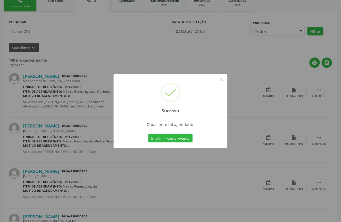
scroll to position [0, 0]
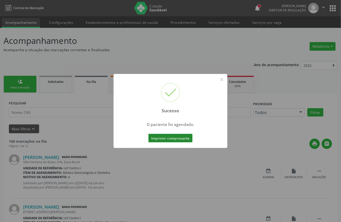
click at [158, 139] on button "Imprimir comprovante" at bounding box center [170, 138] width 44 height 9
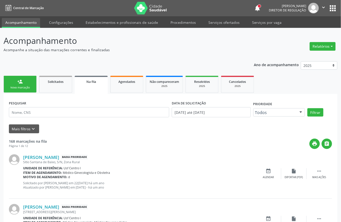
click at [18, 87] on div "Nova marcação" at bounding box center [19, 88] width 25 height 4
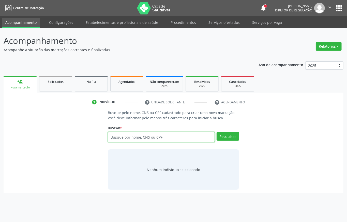
click at [125, 141] on input "text" at bounding box center [161, 137] width 107 height 10
paste input "CNS: 704 2017 5695 8284"
click at [118, 137] on input "CNS: 704 2017 5695 8284" at bounding box center [161, 137] width 107 height 10
drag, startPoint x: 119, startPoint y: 137, endPoint x: 93, endPoint y: 135, distance: 26.3
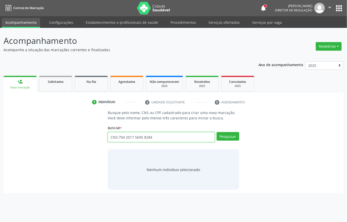
click at [93, 135] on div "Busque pelo nome, CNS ou CPF cadastrado para criar uma nova marcação. Você deve…" at bounding box center [173, 150] width 332 height 80
type input "704 2017 5695 8284"
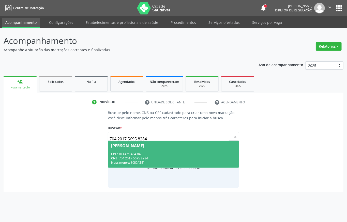
click at [129, 149] on span "Alderiana Maria da Costa CPF: 103.471.484-84 CNS: 704 2017 5695 8284 Nascimento…" at bounding box center [173, 154] width 131 height 27
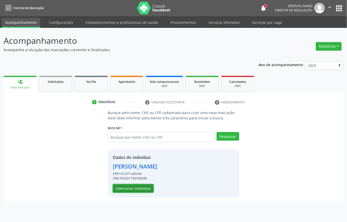
click at [123, 191] on button "Selecionar indivíduo" at bounding box center [133, 189] width 41 height 9
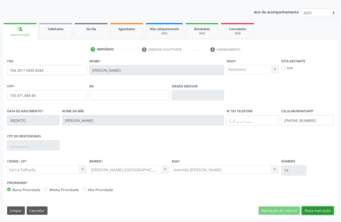
click at [319, 210] on button "Nova marcação" at bounding box center [318, 211] width 32 height 9
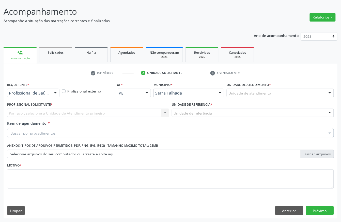
scroll to position [30, 0]
click at [280, 207] on button "Anterior" at bounding box center [289, 211] width 28 height 9
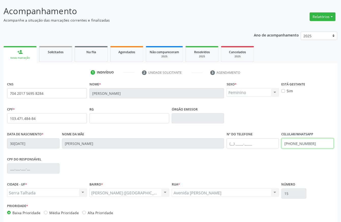
click at [295, 141] on input "(87) 98133-3022" at bounding box center [307, 144] width 52 height 10
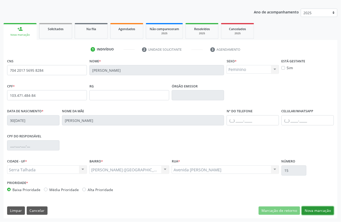
click at [318, 208] on button "Nova marcação" at bounding box center [318, 211] width 32 height 9
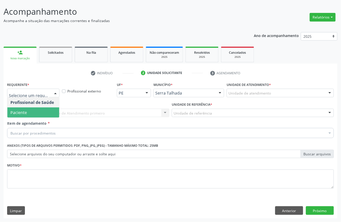
click at [35, 113] on span "Paciente" at bounding box center [33, 113] width 52 height 10
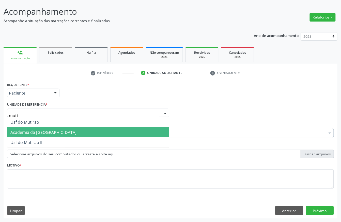
type input "mutir"
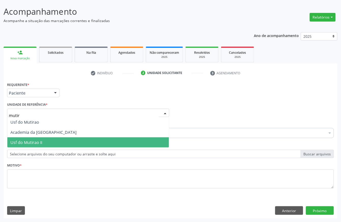
click at [53, 143] on span "Usf do Mutirao II" at bounding box center [87, 143] width 161 height 10
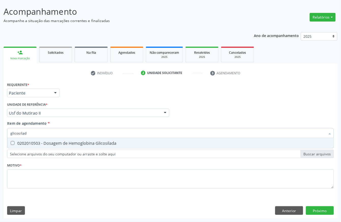
type input "glicosilada"
click at [38, 140] on span "0202010503 - Dosagem de Hemoglobina Glicosilada" at bounding box center [170, 143] width 326 height 10
checkbox Glicosilada "true"
click at [36, 134] on input "glicosilada" at bounding box center [167, 133] width 315 height 10
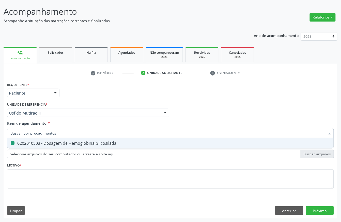
checkbox Glicosilada "false"
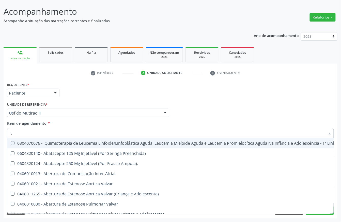
type input "t3"
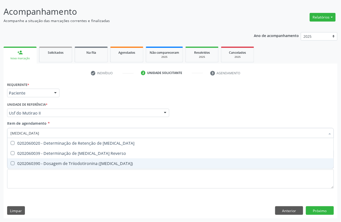
click at [38, 162] on div "0202060390 - Dosagem de Triiodotironina ([MEDICAL_DATA])" at bounding box center [170, 164] width 320 height 4
checkbox \(T3\) "true"
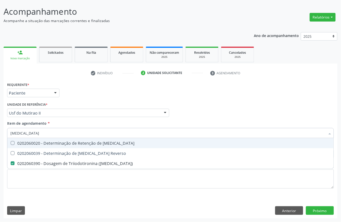
type input "t3"
click at [76, 124] on div "Item de agendamento * t3 Desfazer seleção 0202060020 - Determinação de Retenção…" at bounding box center [170, 129] width 327 height 16
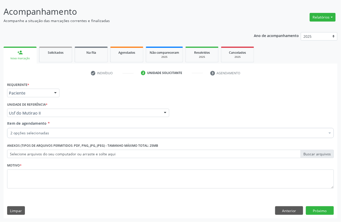
checkbox Glicosilada "true"
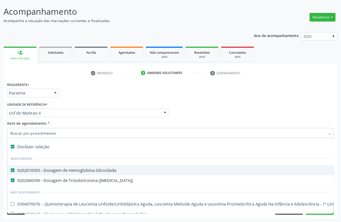
click at [118, 92] on div "Requerente * Paciente Profissional de Saúde Paciente Nenhum resultado encontrad…" at bounding box center [170, 91] width 329 height 20
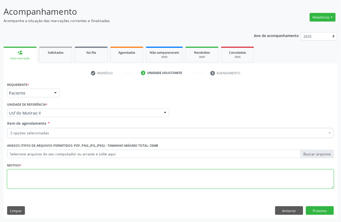
click at [31, 178] on textarea at bounding box center [170, 179] width 327 height 19
type textarea "."
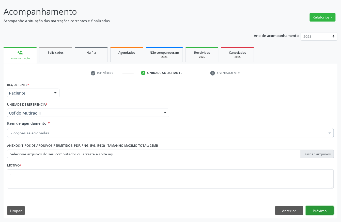
click at [309, 211] on button "Próximo" at bounding box center [320, 211] width 28 height 9
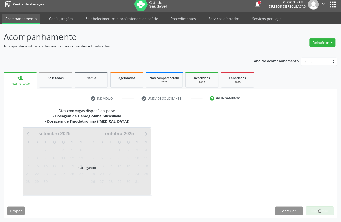
scroll to position [4, 0]
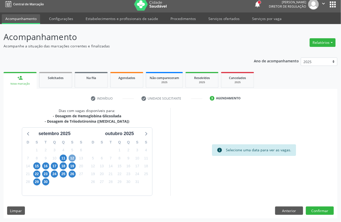
click at [71, 157] on span "12" at bounding box center [72, 158] width 7 height 7
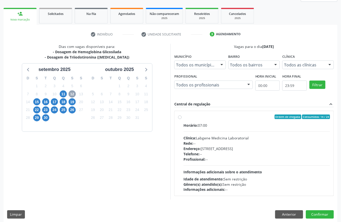
scroll to position [73, 0]
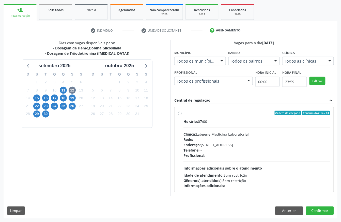
click at [232, 161] on div "Horário: 07:00 Clínica: Labgene Medicina Laboratorial Rede: -- Endereço: nº 531…" at bounding box center [256, 154] width 147 height 70
click at [182, 116] on input "Ordem de chegada Consumidos: 14 / 24 Horário: 07:00 Clínica: Labgene Medicina L…" at bounding box center [180, 113] width 4 height 5
radio input "true"
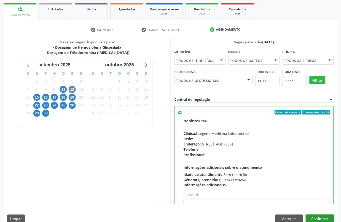
click at [326, 217] on button "Confirmar" at bounding box center [320, 219] width 28 height 9
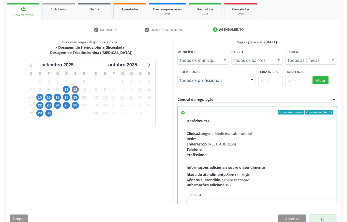
scroll to position [0, 0]
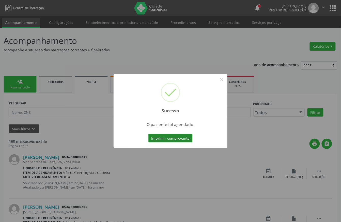
click at [178, 134] on button "Imprimir comprovante" at bounding box center [170, 138] width 44 height 9
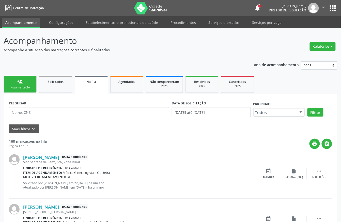
click at [21, 87] on div "Nova marcação" at bounding box center [19, 88] width 25 height 4
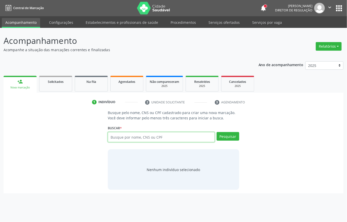
click at [132, 138] on input "text" at bounding box center [161, 137] width 107 height 10
type input "32613563400"
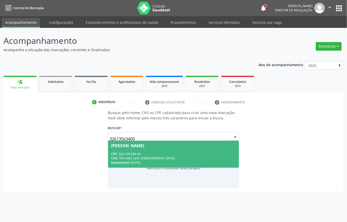
click at [133, 139] on input "32613563400" at bounding box center [168, 139] width 119 height 10
click at [130, 159] on div "CNS: 704 3065 2447 1398" at bounding box center [173, 158] width 125 height 4
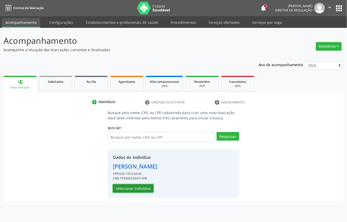
click at [140, 191] on button "Selecionar indivíduo" at bounding box center [133, 189] width 41 height 9
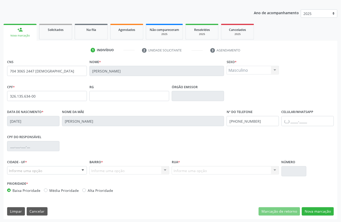
scroll to position [53, 0]
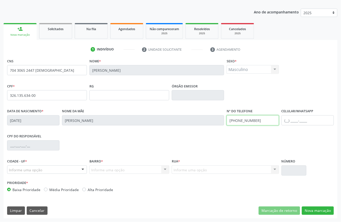
click at [263, 124] on input "[PHONE_NUMBER]" at bounding box center [253, 121] width 52 height 10
click at [263, 124] on input "(87) 98148-7933" at bounding box center [253, 121] width 52 height 10
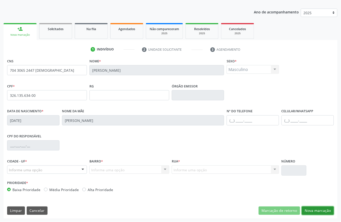
click at [310, 212] on button "Nova marcação" at bounding box center [318, 211] width 32 height 9
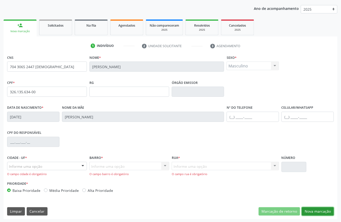
scroll to position [57, 0]
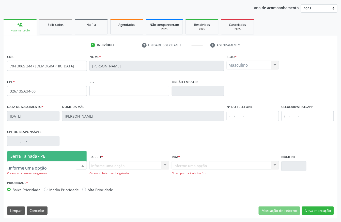
click at [57, 169] on div at bounding box center [47, 165] width 80 height 9
click at [59, 157] on span "Serra Talhada - PE" at bounding box center [46, 156] width 79 height 10
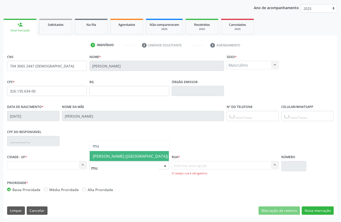
type input "mut"
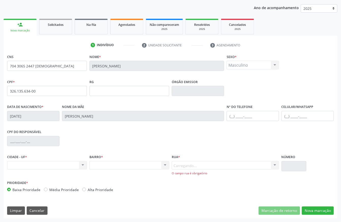
scroll to position [53, 0]
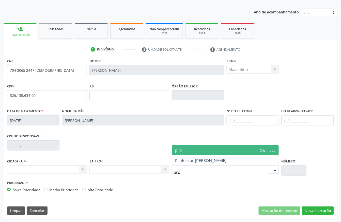
type input "prof"
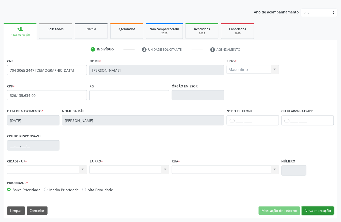
click at [326, 212] on button "Nova marcação" at bounding box center [318, 211] width 32 height 9
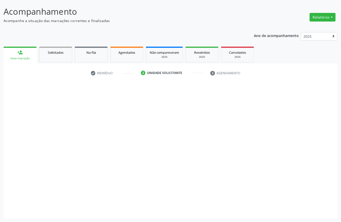
scroll to position [30, 0]
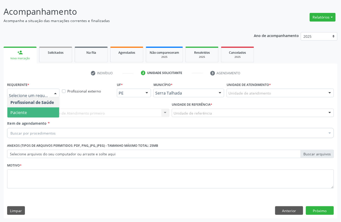
click at [31, 108] on span "Paciente" at bounding box center [33, 113] width 52 height 10
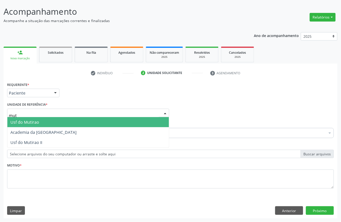
type input "muti"
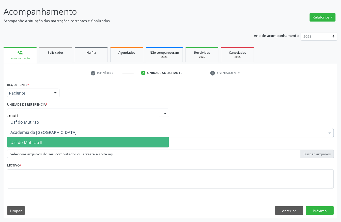
click at [26, 138] on span "Usf do Mutirao II" at bounding box center [87, 143] width 161 height 10
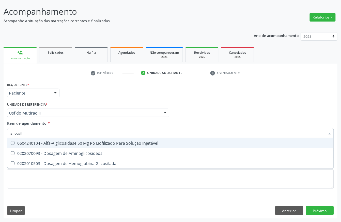
type input "glicosila"
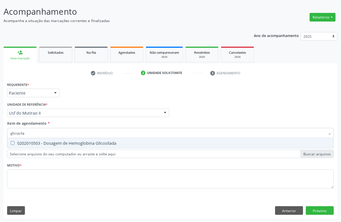
click at [21, 143] on div "0202010503 - Dosagem de Hemoglobina Glicosilada" at bounding box center [170, 143] width 320 height 4
checkbox Glicosilada "true"
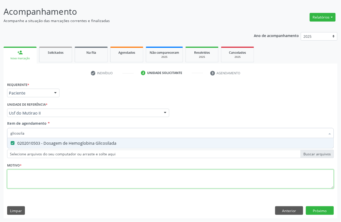
click at [22, 178] on div "Requerente * Paciente Profissional de Saúde Paciente Nenhum resultado encontrad…" at bounding box center [170, 138] width 327 height 115
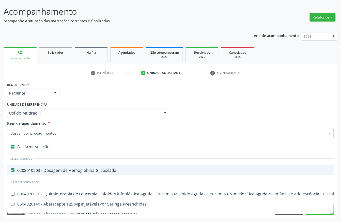
click at [95, 99] on div "Requerente * Paciente Profissional de Saúde Paciente Nenhum resultado encontrad…" at bounding box center [170, 91] width 329 height 20
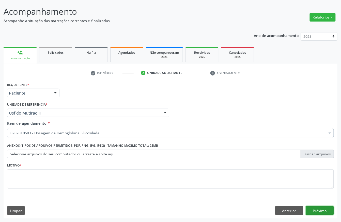
click at [324, 211] on button "Próximo" at bounding box center [320, 211] width 28 height 9
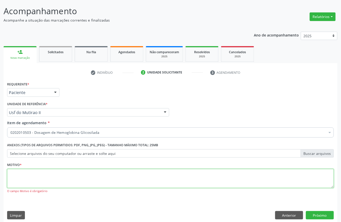
click at [59, 180] on textarea at bounding box center [170, 178] width 327 height 19
type textarea "e"
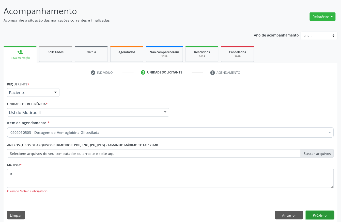
click at [322, 214] on button "Próximo" at bounding box center [320, 216] width 28 height 9
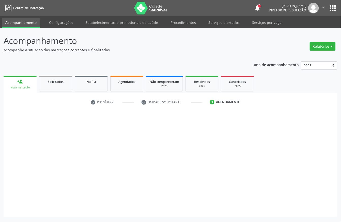
scroll to position [0, 0]
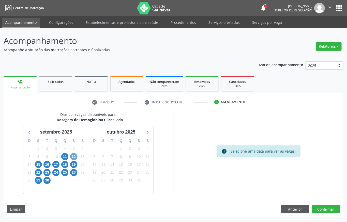
click at [72, 155] on span "12" at bounding box center [73, 156] width 7 height 7
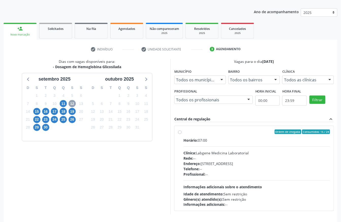
scroll to position [68, 0]
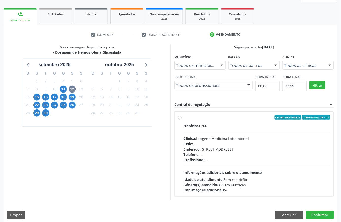
click at [216, 140] on div "Clínica: Labgene Medicina Laboratorial" at bounding box center [256, 138] width 147 height 5
click at [182, 120] on input "Ordem de chegada Consumidos: 15 / 24 Horário: 07:00 Clínica: Labgene Medicina L…" at bounding box center [180, 117] width 4 height 5
radio input "true"
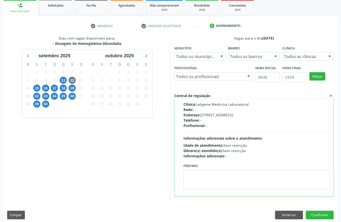
scroll to position [81, 0]
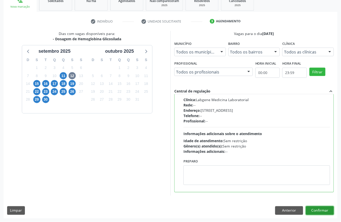
click at [326, 210] on button "Confirmar" at bounding box center [320, 211] width 28 height 9
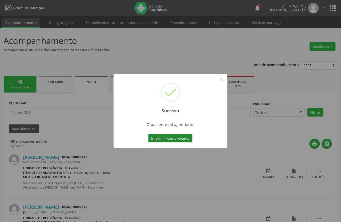
click at [181, 138] on button "Imprimir comprovante" at bounding box center [170, 138] width 44 height 9
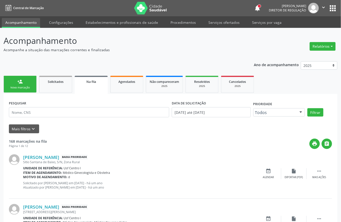
click at [17, 78] on div "Sucesso × O paciente foi agendado. Imprimir comprovante Cancel" at bounding box center [170, 111] width 341 height 222
click at [21, 85] on div "Sucesso × O paciente foi agendado. Imprimir comprovante Cancel" at bounding box center [170, 111] width 341 height 222
click at [31, 90] on div "Sucesso × O paciente foi agendado. Imprimir comprovante Cancel" at bounding box center [170, 111] width 341 height 222
click at [26, 80] on div "Sucesso × O paciente foi agendado. Imprimir comprovante Cancel" at bounding box center [170, 111] width 341 height 222
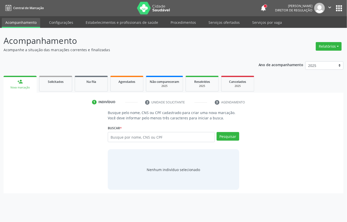
click at [130, 137] on input "text" at bounding box center [161, 137] width 107 height 10
click at [157, 138] on input "text" at bounding box center [161, 137] width 107 height 10
click at [206, 136] on input "text" at bounding box center [161, 137] width 107 height 10
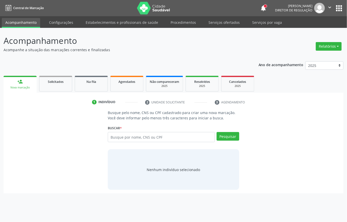
click at [206, 136] on input "text" at bounding box center [161, 137] width 107 height 10
type input "3"
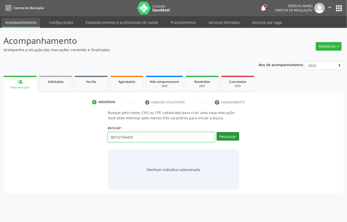
type input "08732769490"
click at [223, 140] on button "Pesquisar" at bounding box center [227, 136] width 23 height 9
type input "08732769490"
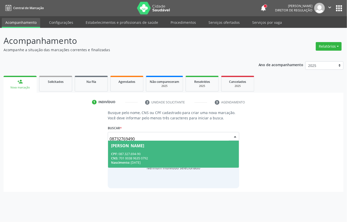
click at [181, 156] on div "CNS: 701 0038 9635 0792" at bounding box center [173, 158] width 125 height 4
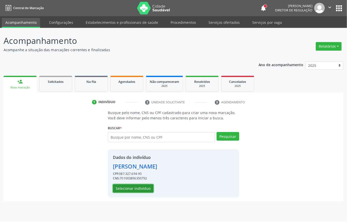
click at [135, 191] on button "Selecionar indivíduo" at bounding box center [133, 189] width 41 height 9
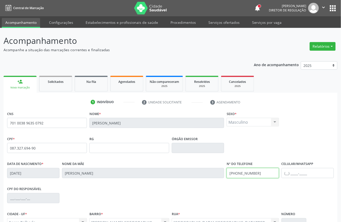
click at [262, 174] on input "[PHONE_NUMBER]" at bounding box center [253, 173] width 52 height 10
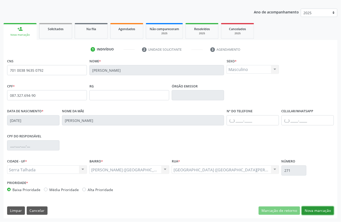
click at [320, 208] on button "Nova marcação" at bounding box center [318, 211] width 32 height 9
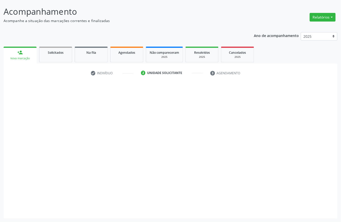
scroll to position [30, 0]
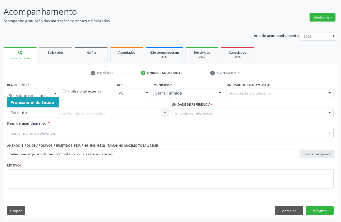
click at [43, 96] on div at bounding box center [33, 93] width 52 height 9
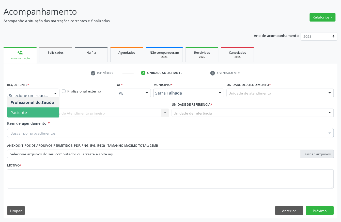
click at [39, 108] on span "Paciente" at bounding box center [33, 113] width 52 height 10
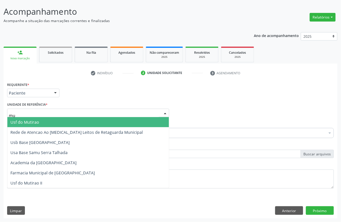
type input "mut"
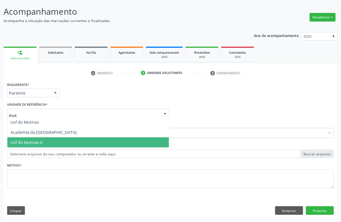
click at [41, 144] on span "Usf do Mutirao II" at bounding box center [26, 143] width 32 height 6
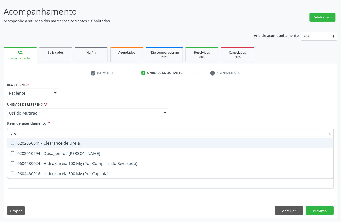
type input "ureia"
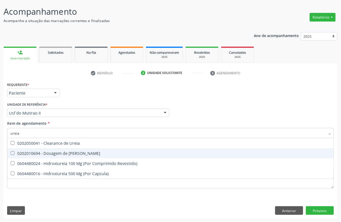
click at [43, 156] on span "0202010694 - Dosagem de [PERSON_NAME]" at bounding box center [170, 154] width 326 height 10
checkbox Ureia "true"
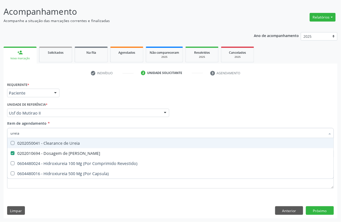
click at [32, 132] on input "ureia" at bounding box center [167, 133] width 315 height 10
checkbox Ureia "false"
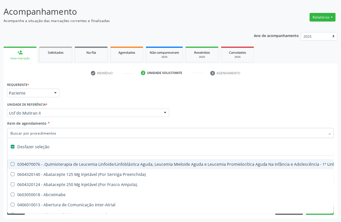
type input "g"
checkbox Capsula\) "true"
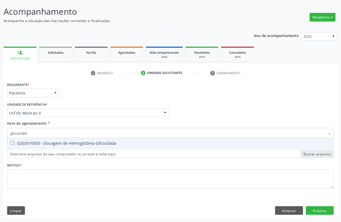
type input "glicosilada"
click at [33, 142] on div "0202010503 - Dosagem de Hemoglobina Glicosilada" at bounding box center [170, 143] width 320 height 4
checkbox Glicosilada "true"
click at [36, 133] on input "glicosilada" at bounding box center [167, 133] width 315 height 10
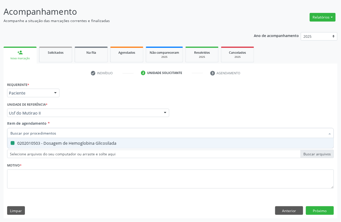
checkbox Glicosilada "false"
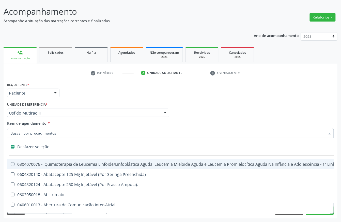
click at [94, 72] on li "check Indivíduo" at bounding box center [112, 73] width 50 height 9
checkbox Preenchida\) "true"
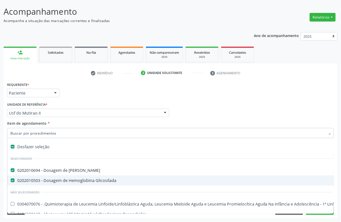
click at [53, 183] on div "0202010503 - Dosagem de Hemoglobina Glicosilada" at bounding box center [207, 181] width 395 height 4
checkbox Glicosilada "false"
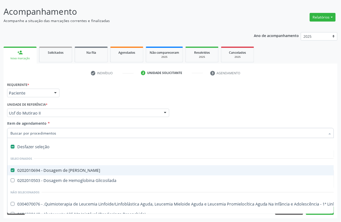
click at [47, 135] on input "Item de agendamento *" at bounding box center [167, 133] width 315 height 10
